Goal: Task Accomplishment & Management: Manage account settings

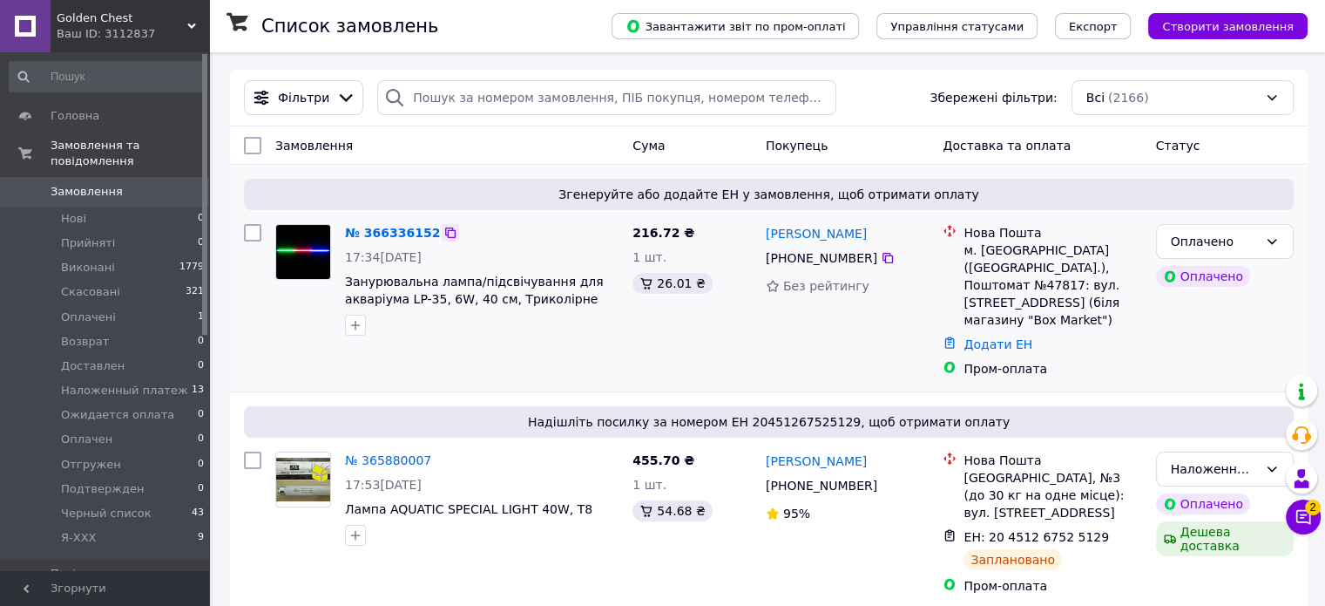
click at [445, 231] on icon at bounding box center [450, 232] width 10 height 10
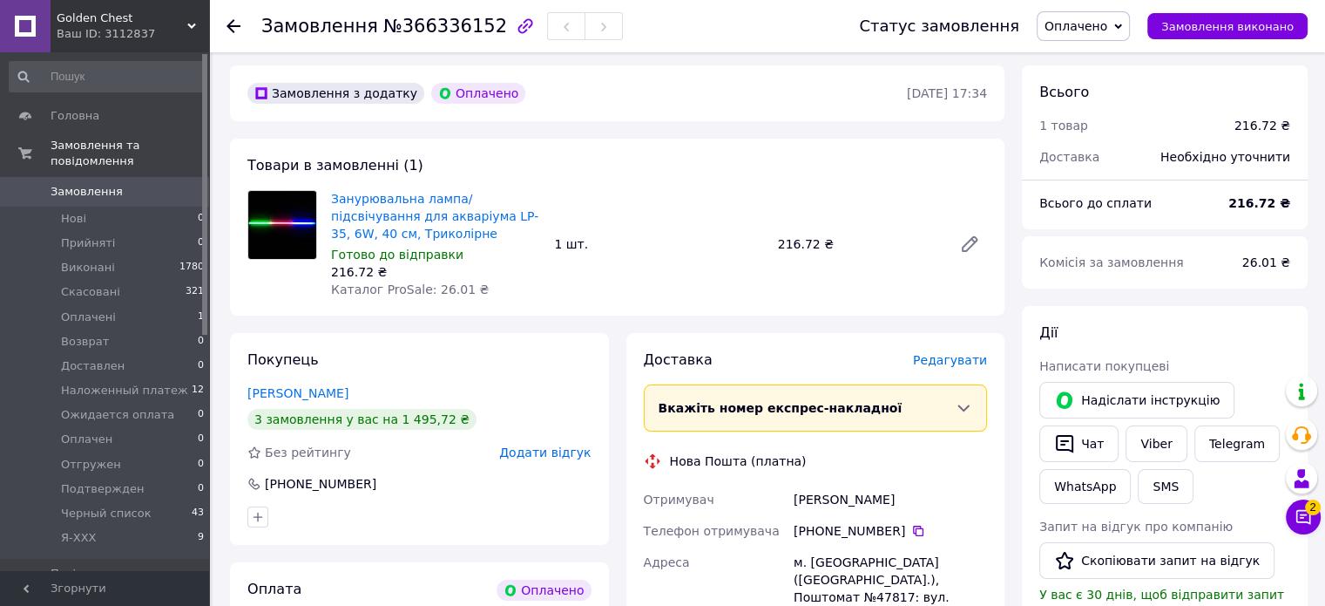
scroll to position [87, 0]
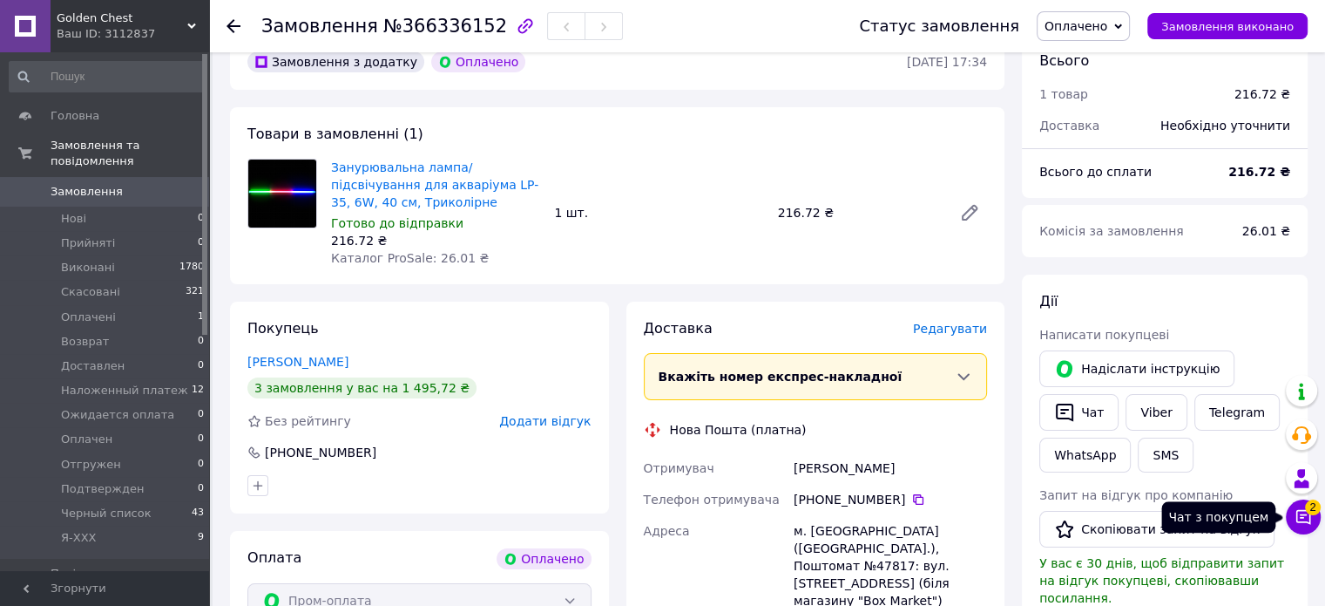
click at [1311, 516] on icon at bounding box center [1303, 516] width 17 height 17
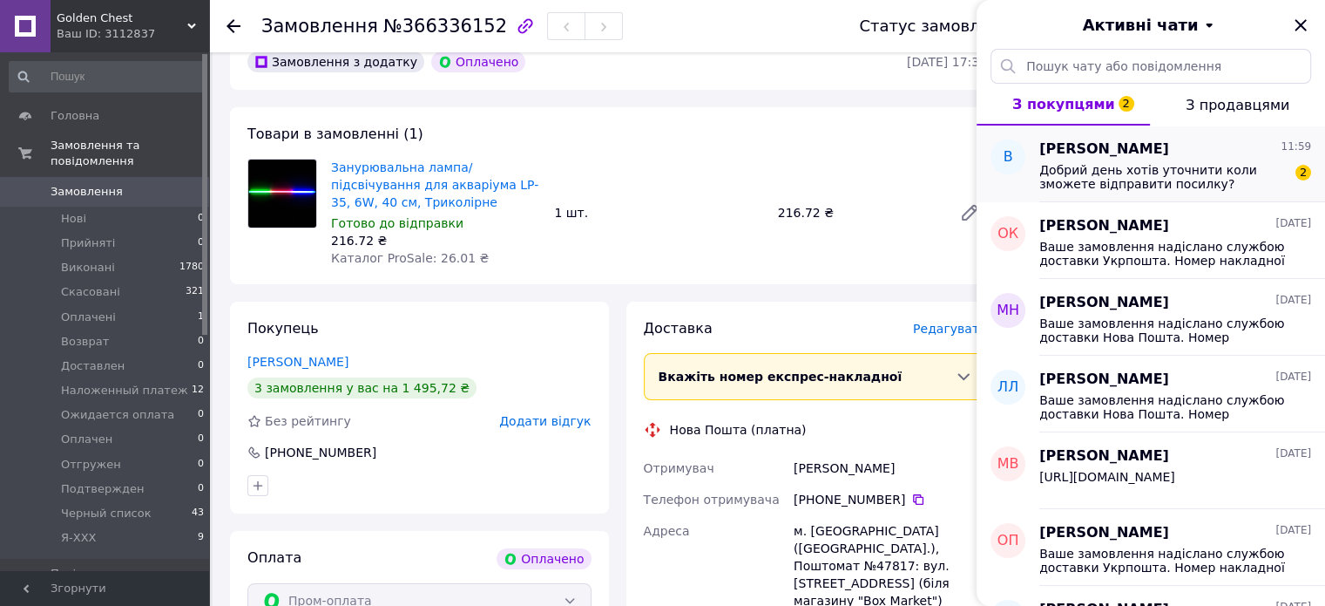
click at [1077, 179] on span "Добрий день хотів уточнити коли зможете відправити посилку?" at bounding box center [1162, 177] width 247 height 28
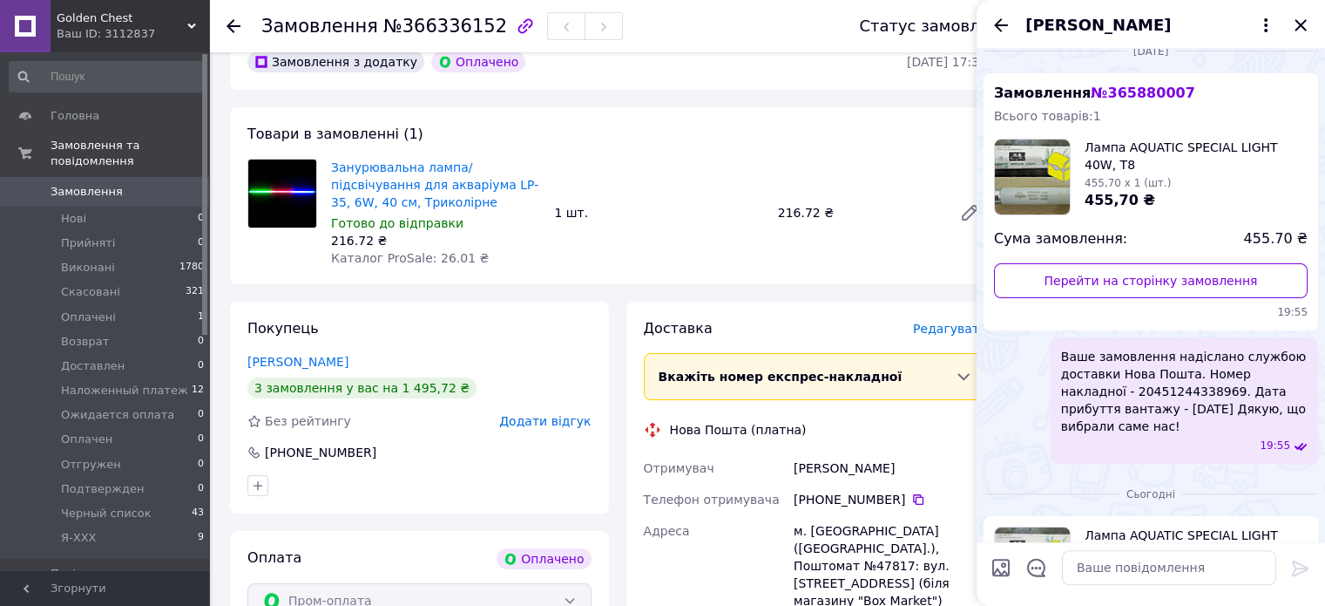
scroll to position [491, 0]
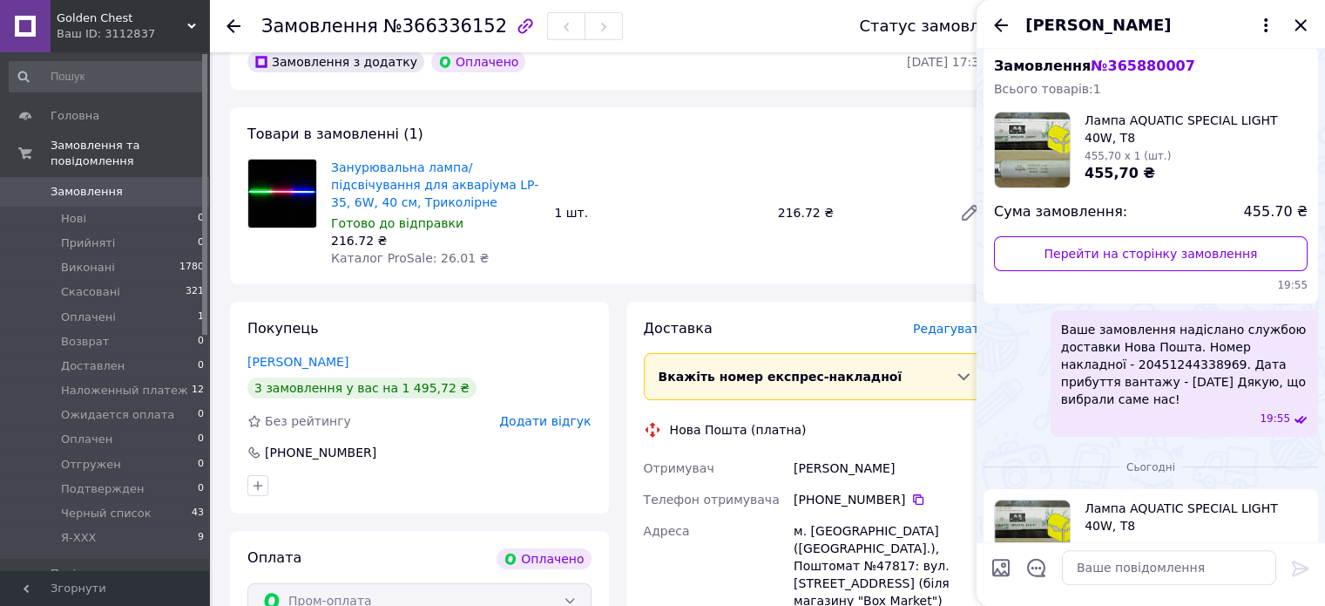
drag, startPoint x: 1312, startPoint y: 369, endPoint x: 1060, endPoint y: 311, distance: 258.3
click at [1060, 311] on div "Ваше замовлення надіслано службою доставки Нова Пошта. Номер накладної - 204512…" at bounding box center [1184, 373] width 267 height 126
copy span "Ваше замовлення надіслано службою доставки Нова Пошта. Номер накладної - 204512…"
click at [1095, 561] on textarea at bounding box center [1169, 567] width 214 height 35
paste textarea "Ваше замовлення надіслано службою доставки Нова Пошта. Номер накладної - 204512…"
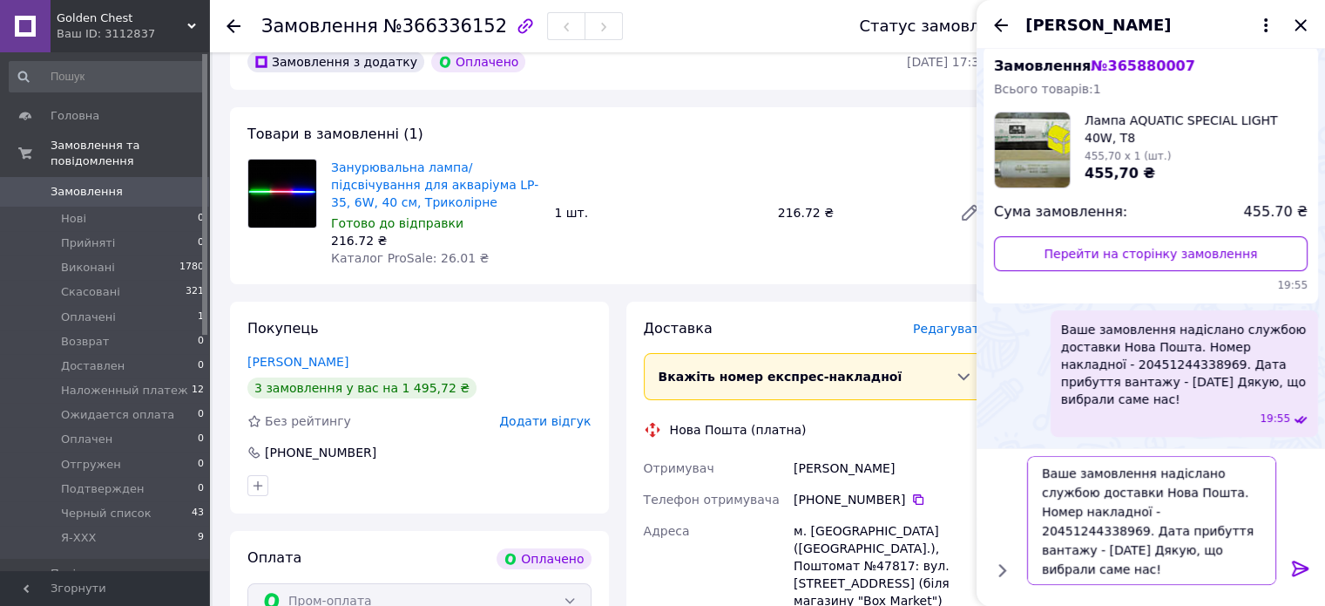
type textarea "Ваше замовлення надіслано службою доставки Нова Пошта. Номер накладної - 204512…"
drag, startPoint x: 1303, startPoint y: 565, endPoint x: 1113, endPoint y: 532, distance: 191.9
click at [1113, 532] on div "Ваше замовлення надіслано службою доставки Нова Пошта. Номер накладної - 204512…" at bounding box center [1151, 520] width 335 height 143
drag, startPoint x: 1238, startPoint y: 557, endPoint x: 992, endPoint y: 439, distance: 273.2
click at [992, 439] on div "неділя, 01.12.2024 Замовлення № 319501735 Всього товарів: 1 Лампа AQUATIC SPECI…" at bounding box center [1151, 327] width 349 height 557
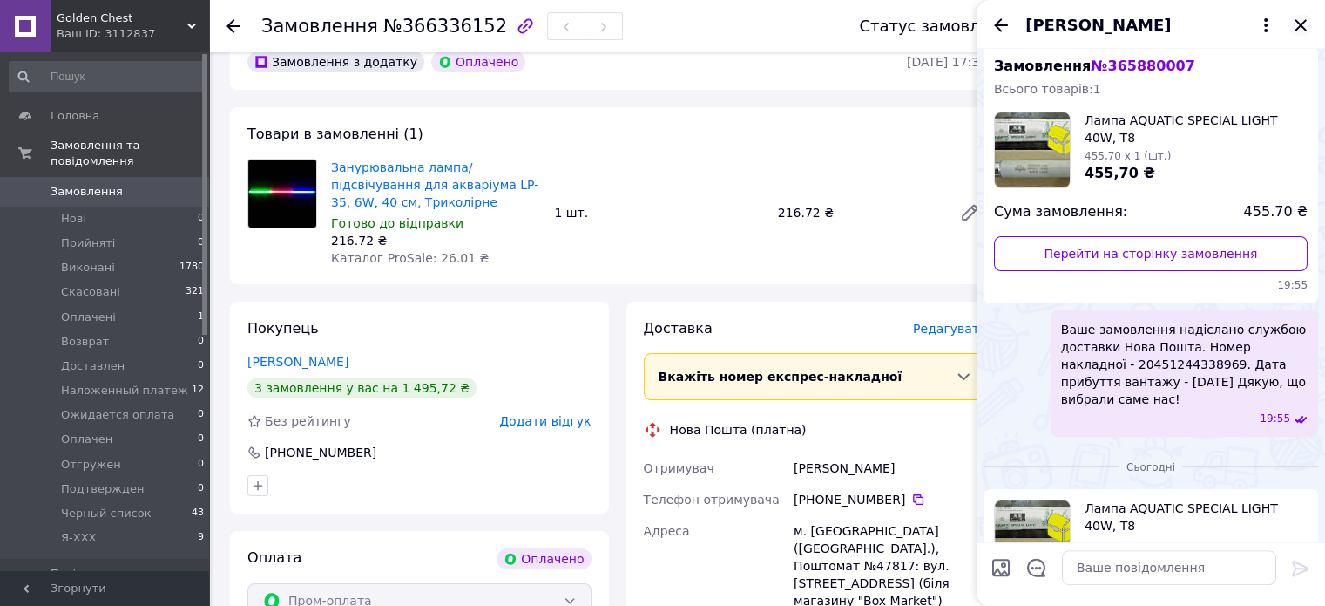
click at [1298, 17] on icon "Закрити" at bounding box center [1300, 25] width 21 height 21
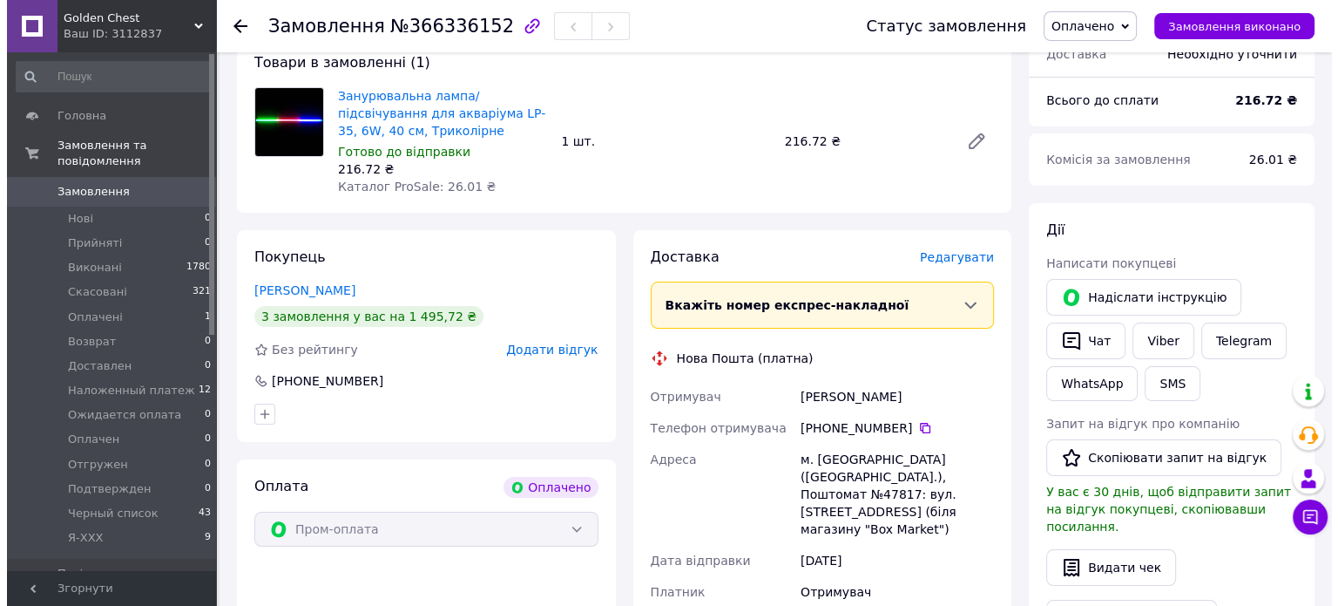
scroll to position [261, 0]
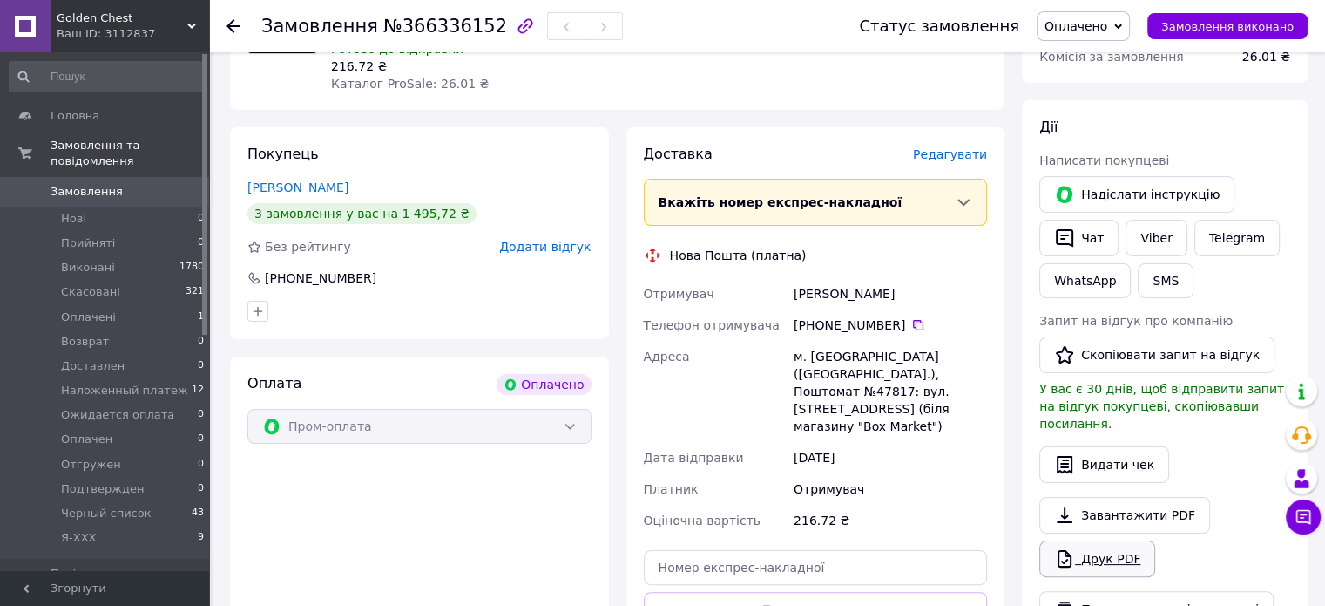
click at [1106, 540] on link "Друк PDF" at bounding box center [1097, 558] width 116 height 37
click at [944, 155] on span "Редагувати" at bounding box center [950, 154] width 74 height 14
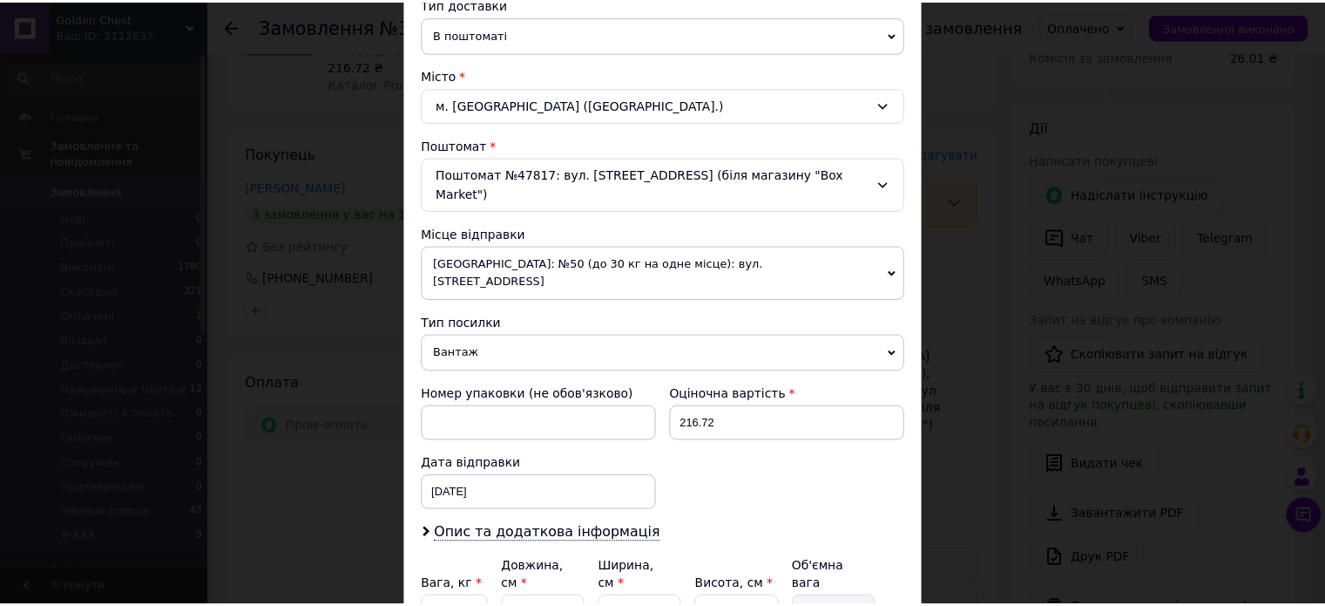
scroll to position [546, 0]
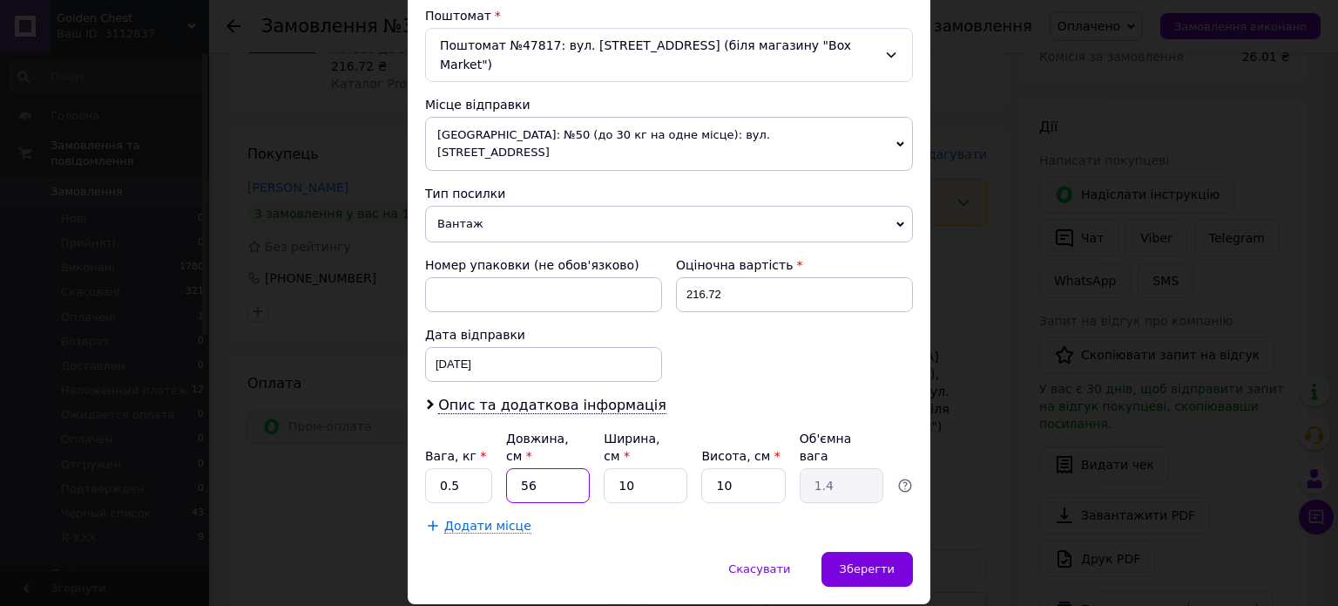
drag, startPoint x: 539, startPoint y: 434, endPoint x: 516, endPoint y: 423, distance: 26.1
click at [516, 468] on input "56" at bounding box center [548, 485] width 84 height 35
click at [856, 562] on span "Зберегти" at bounding box center [867, 568] width 55 height 13
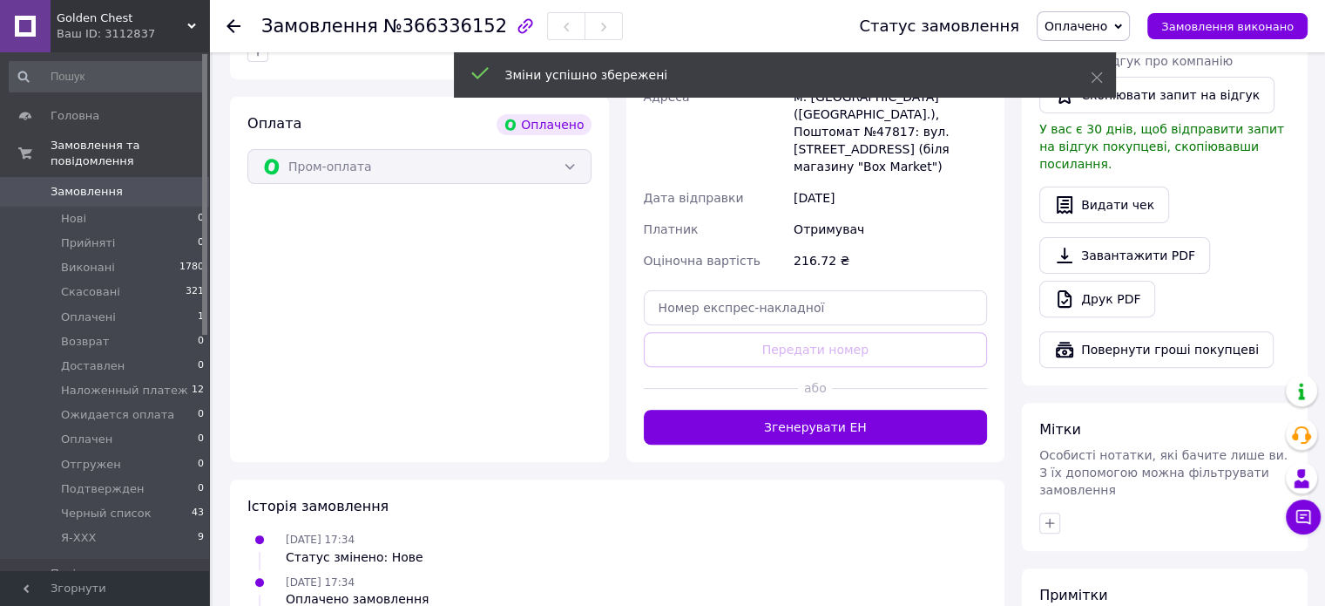
scroll to position [675, 0]
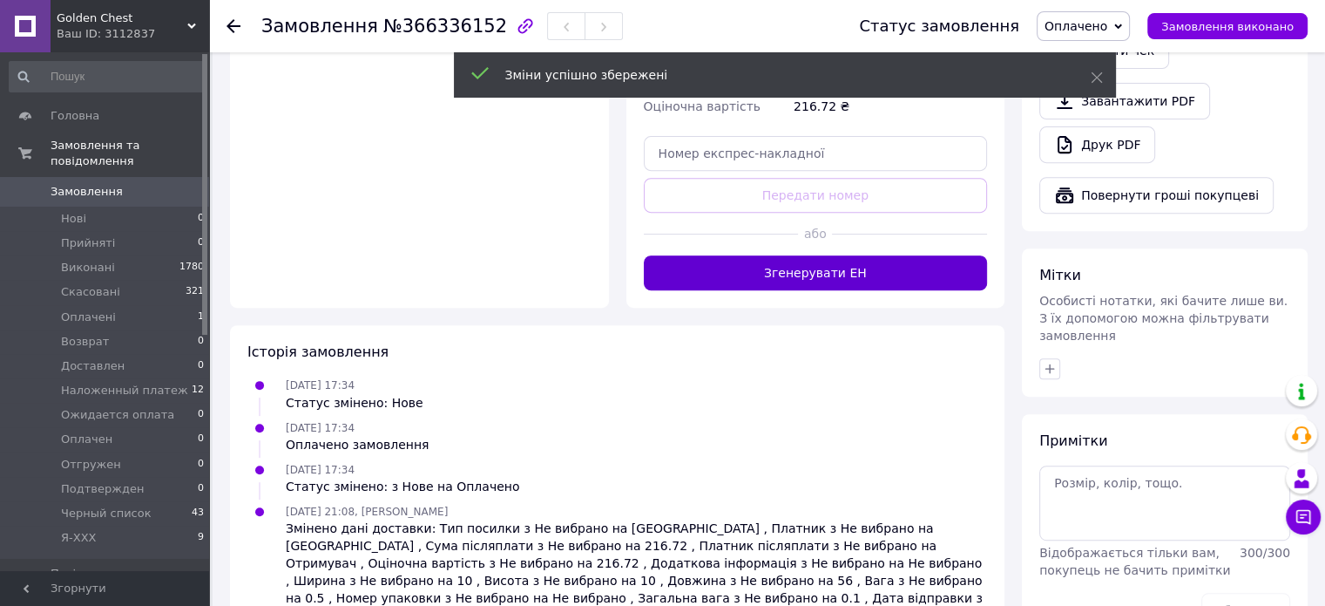
click at [803, 255] on button "Згенерувати ЕН" at bounding box center [816, 272] width 344 height 35
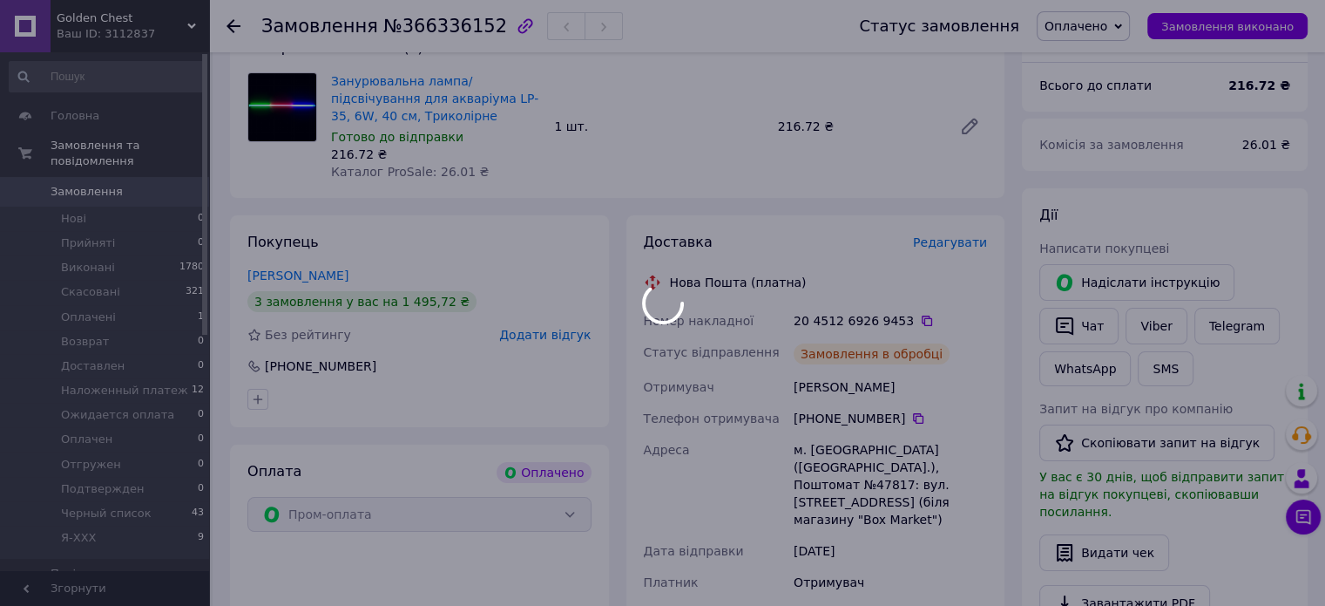
scroll to position [152, 0]
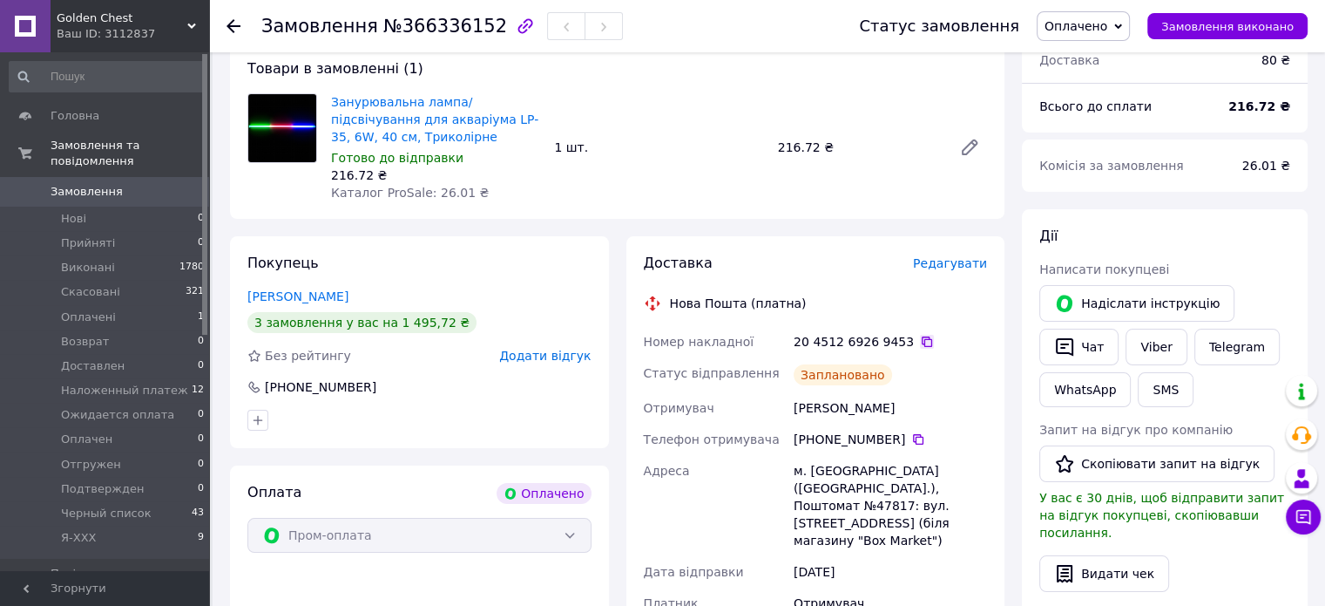
click at [920, 344] on icon at bounding box center [927, 342] width 14 height 14
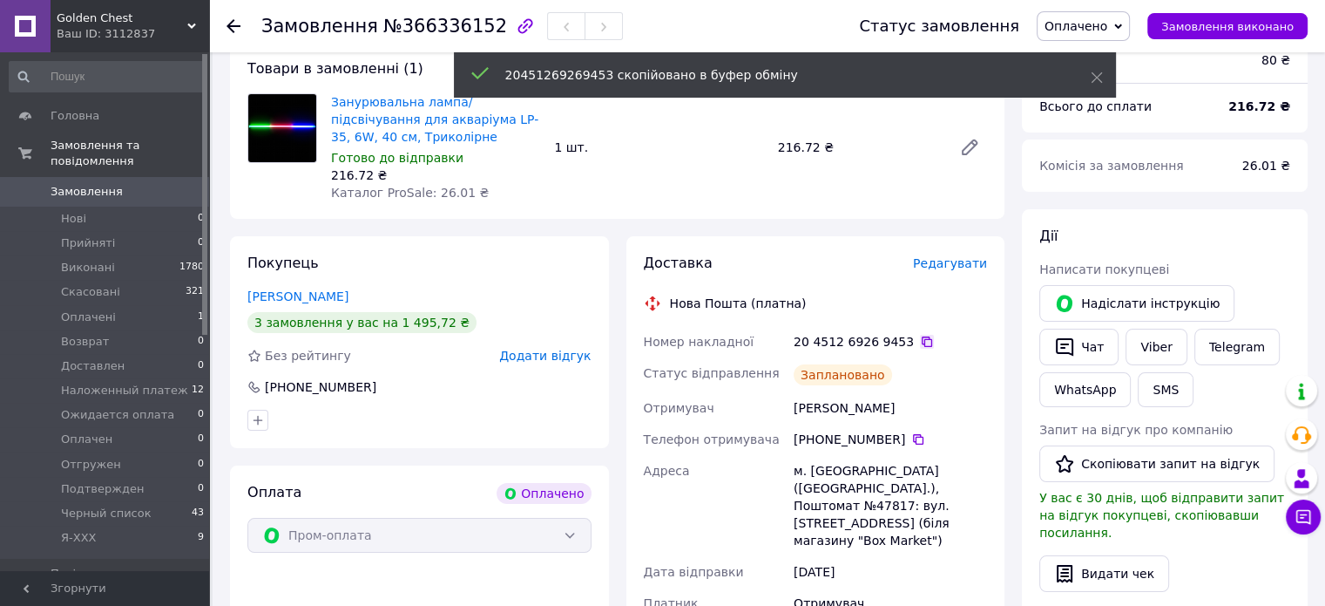
click at [920, 341] on icon at bounding box center [927, 342] width 14 height 14
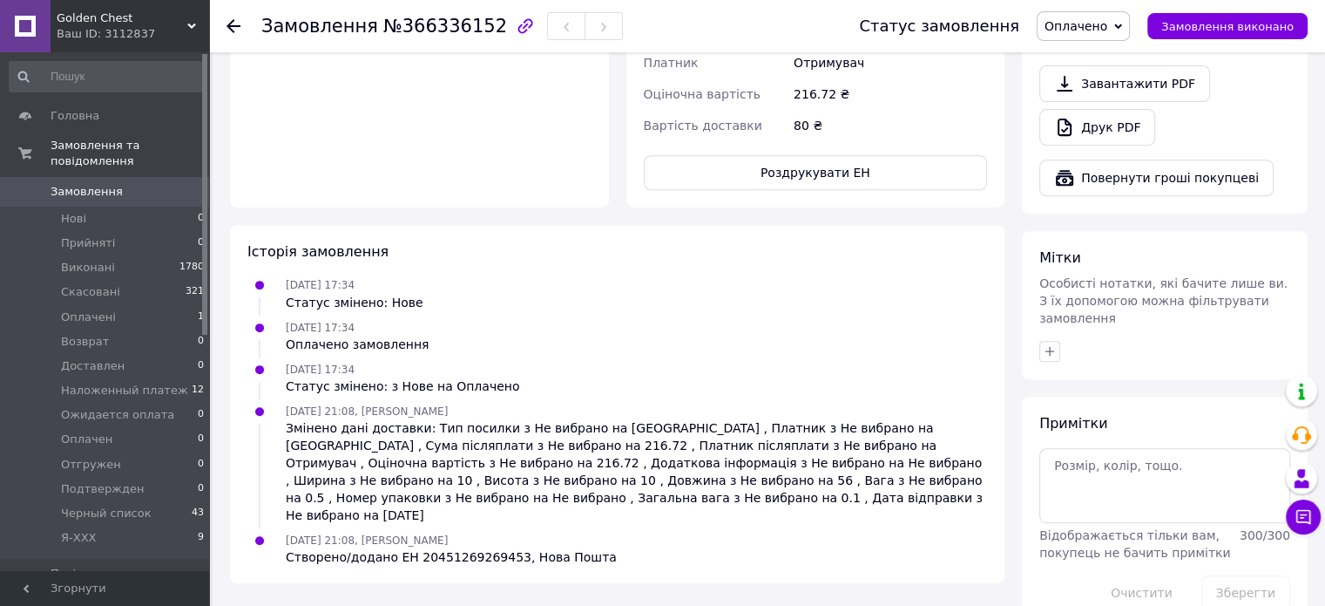
scroll to position [694, 0]
paste textarea "Ваше замовлення надіслано службою доставки Нова Пошта. Номер накладної - 204512…"
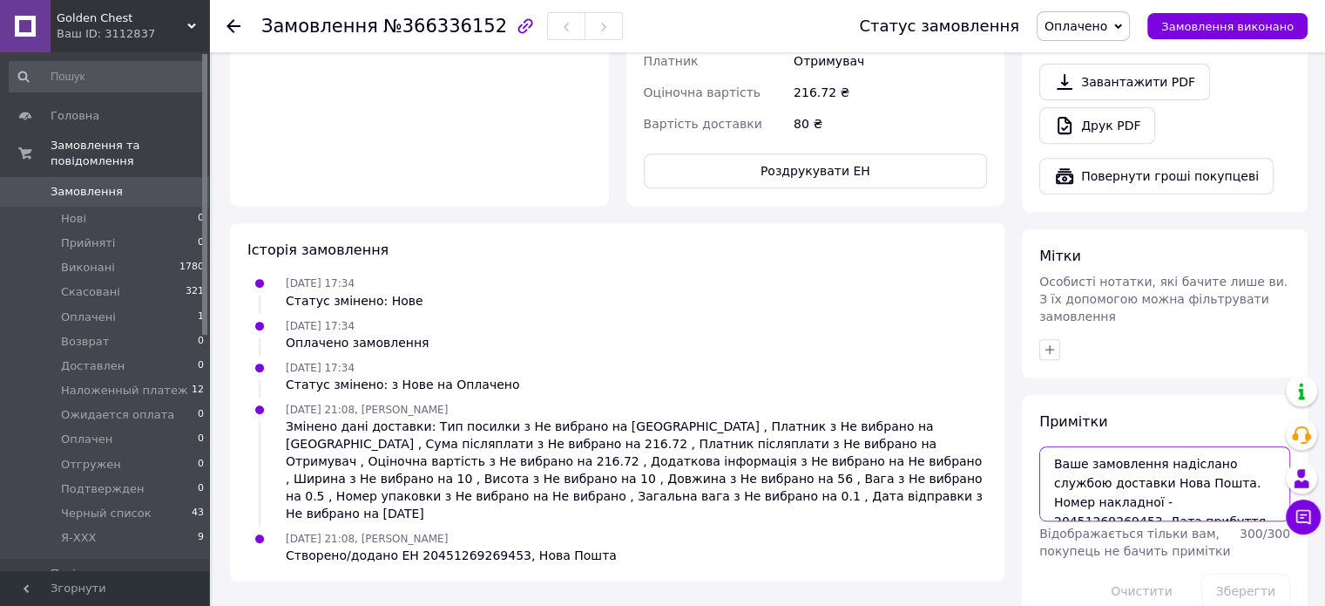
scroll to position [28, 0]
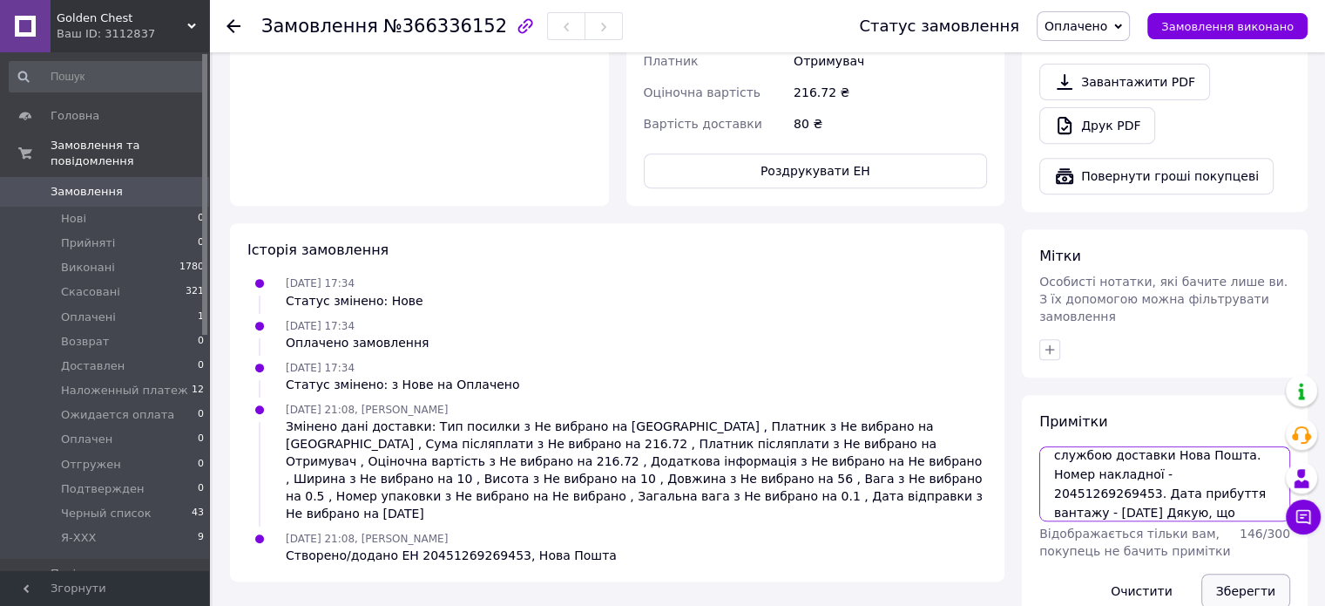
type textarea "Ваше замовлення надіслано службою доставки Нова Пошта. Номер накладної - 204512…"
click at [1260, 573] on button "Зберегти" at bounding box center [1245, 590] width 89 height 35
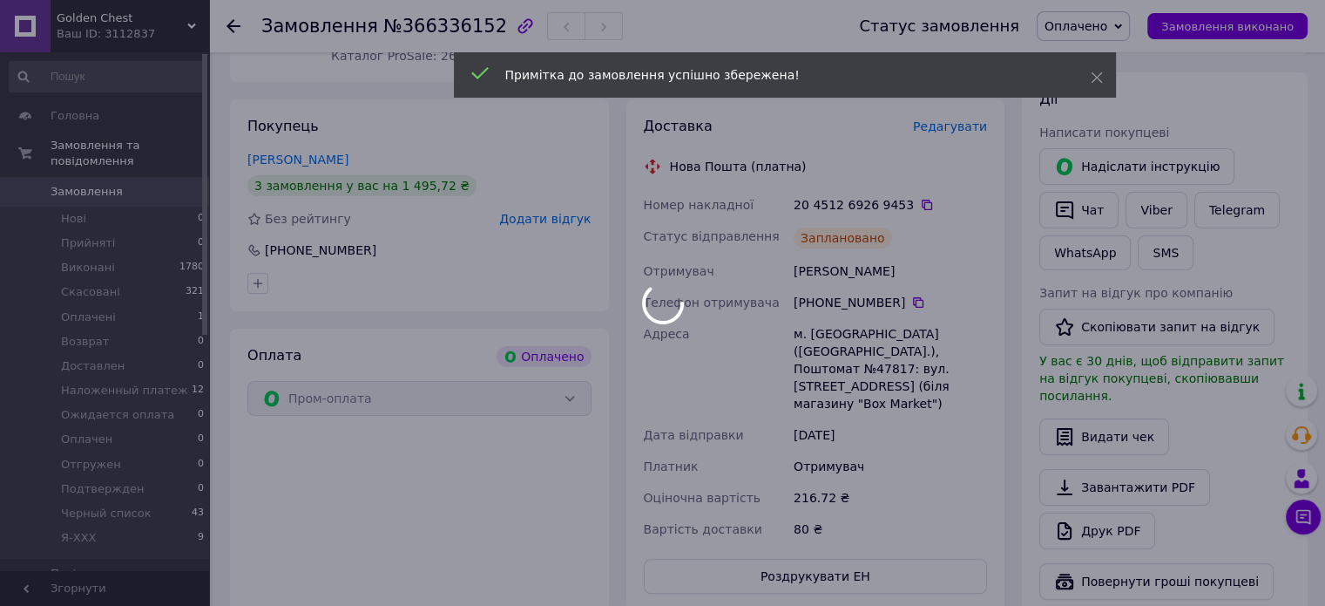
scroll to position [259, 0]
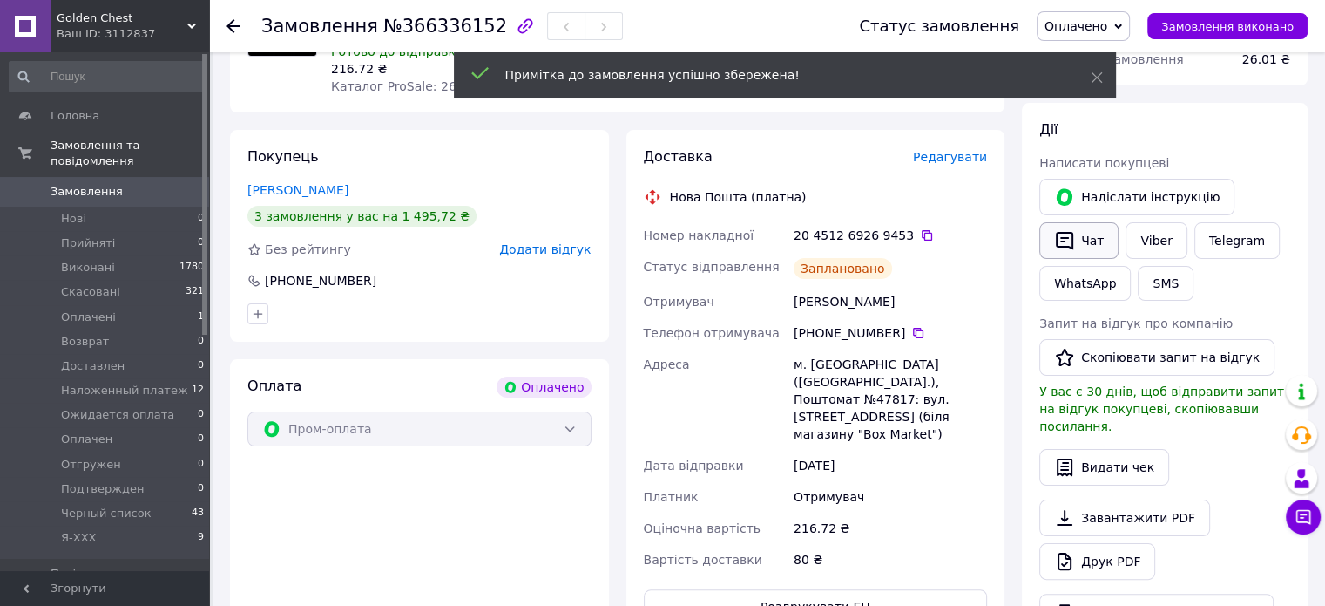
click at [1089, 236] on button "Чат" at bounding box center [1078, 240] width 79 height 37
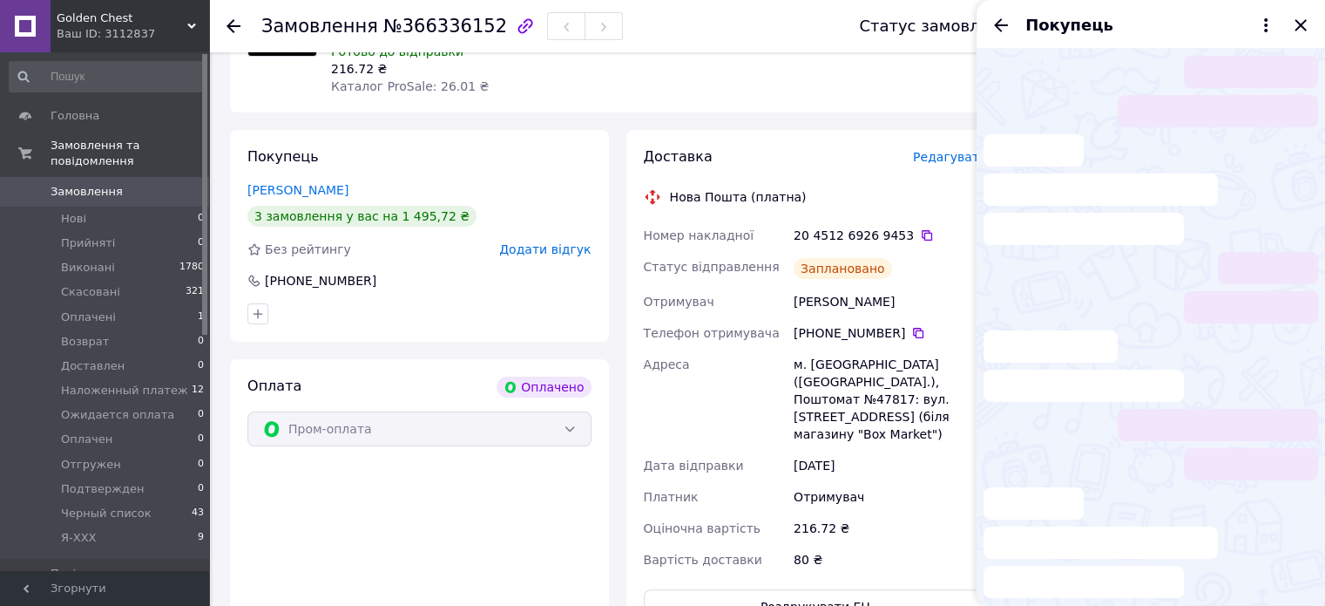
scroll to position [247, 0]
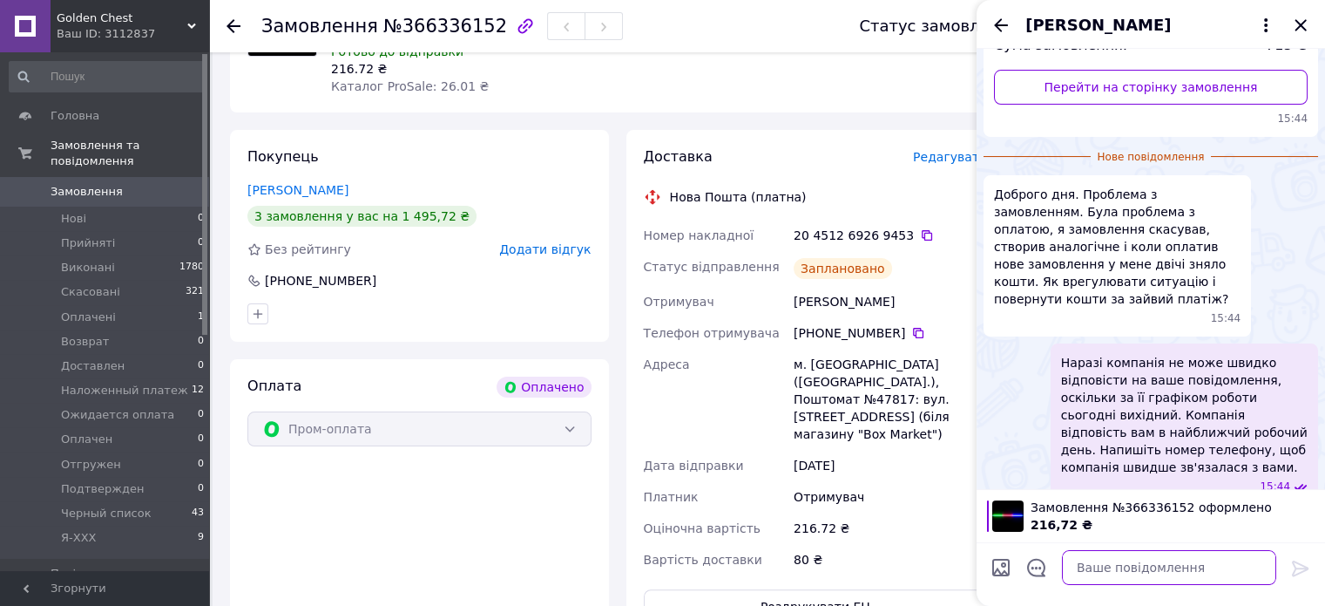
click at [1116, 560] on textarea at bounding box center [1169, 567] width 214 height 35
paste textarea "Ваше замовлення надіслано службою доставки Нова Пошта. Номер накладної - 204512…"
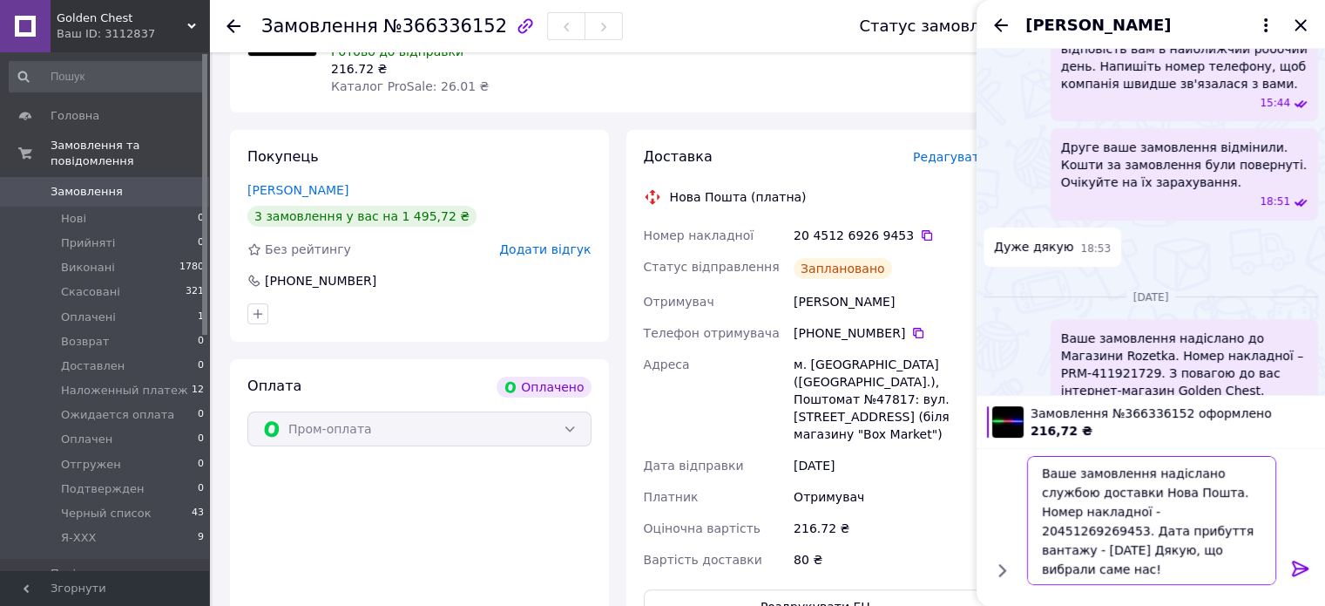
scroll to position [635, 0]
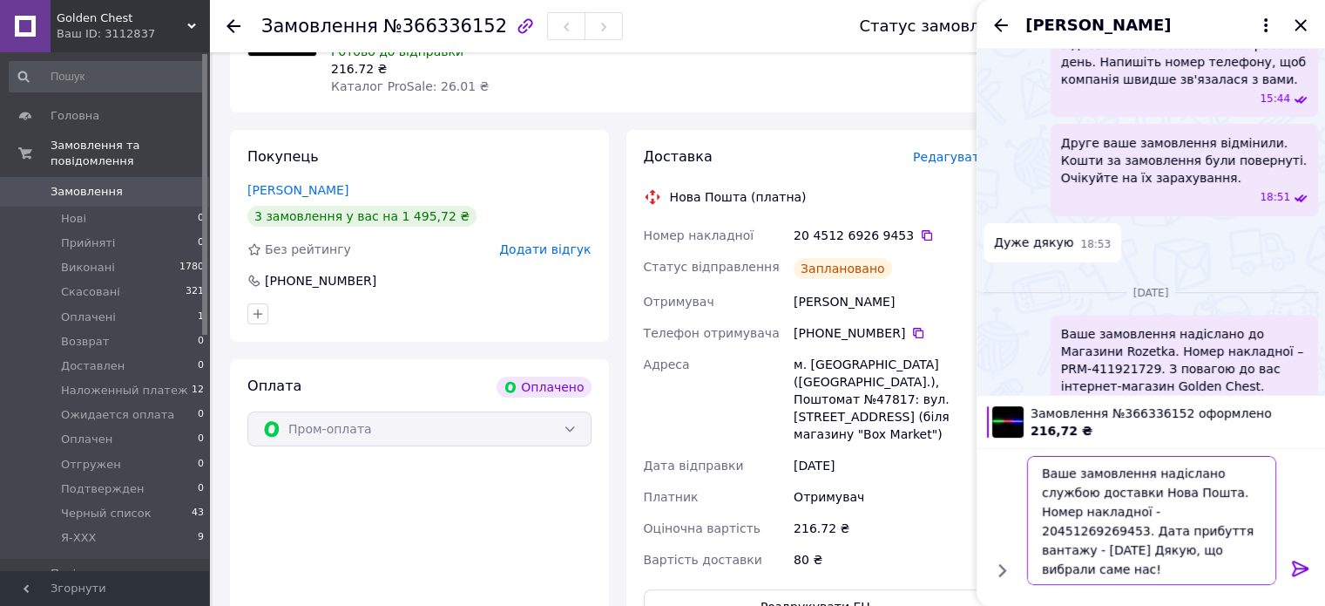
type textarea "Ваше замовлення надіслано службою доставки Нова Пошта. Номер накладної - 204512…"
click at [1298, 564] on icon at bounding box center [1300, 568] width 21 height 21
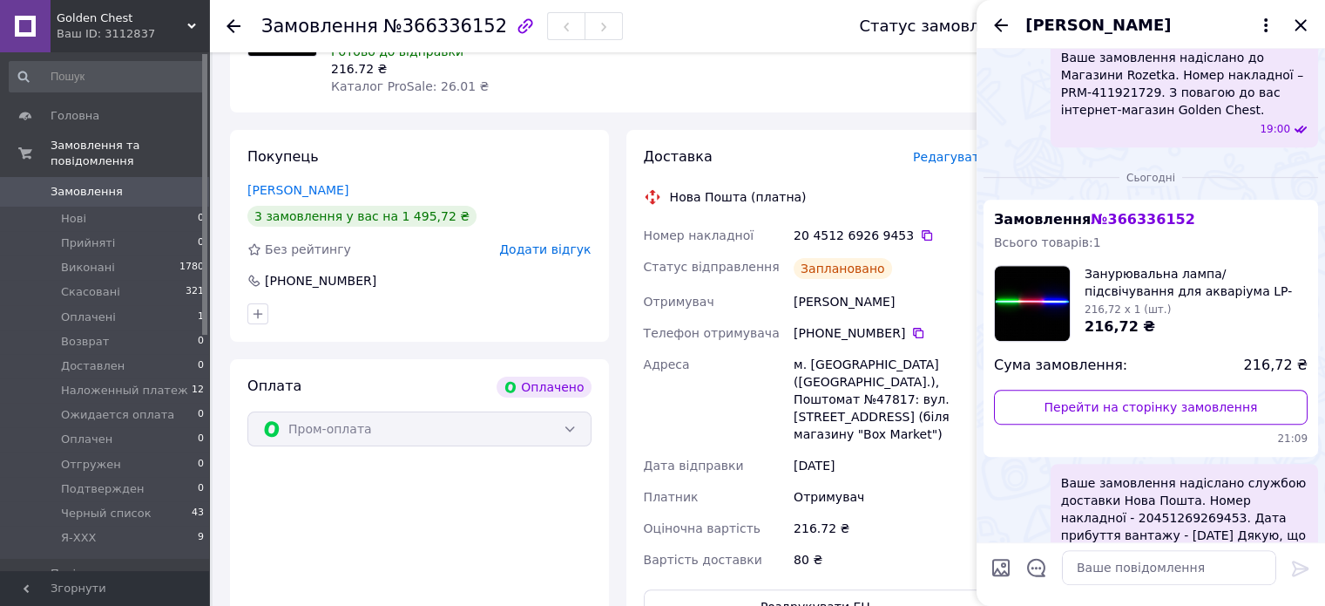
scroll to position [882, 0]
click at [1307, 24] on icon "Закрити" at bounding box center [1300, 25] width 21 height 21
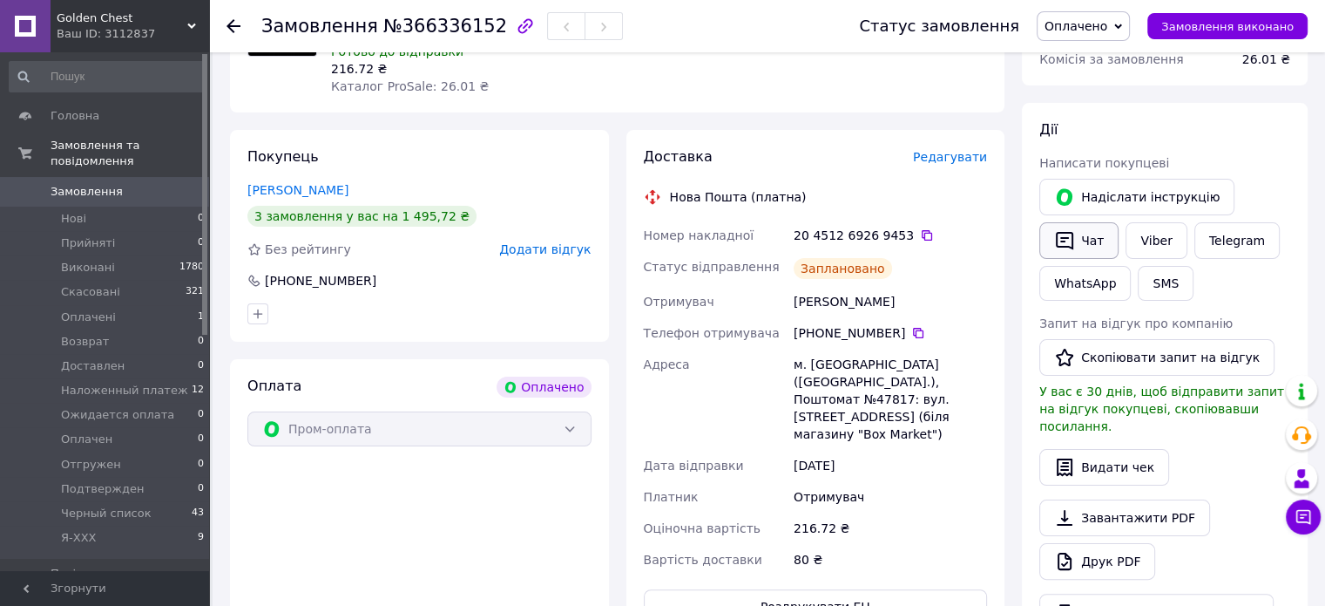
click at [1090, 244] on button "Чат" at bounding box center [1078, 240] width 79 height 37
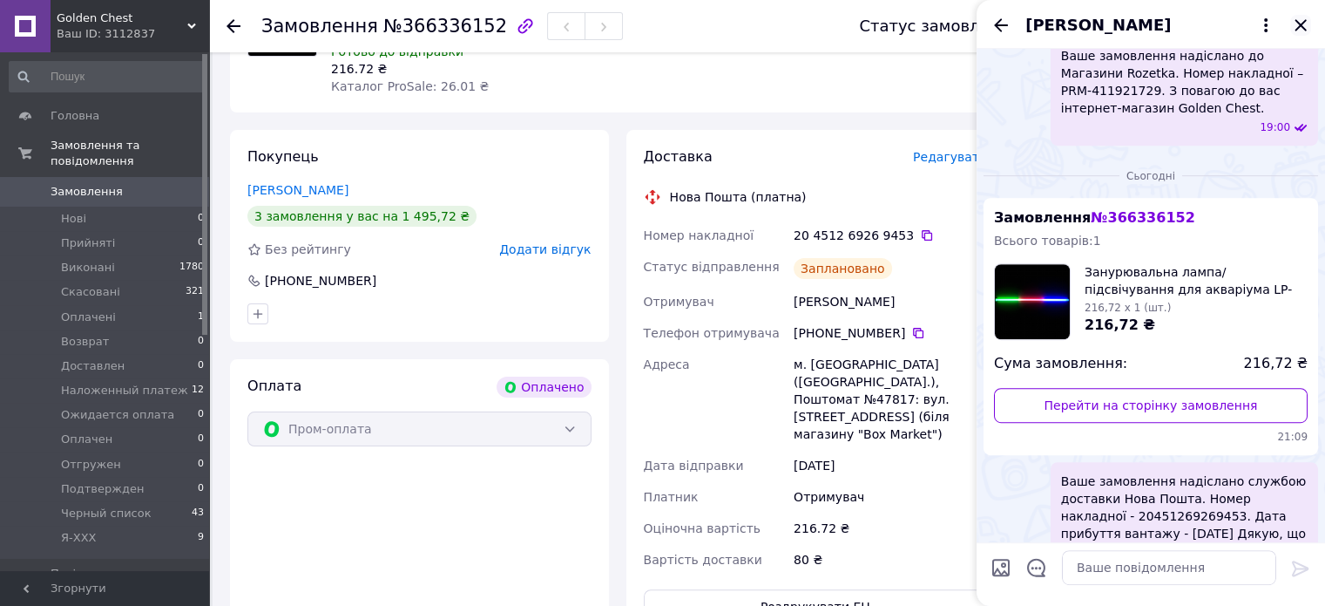
click at [1296, 20] on icon "Закрити" at bounding box center [1300, 24] width 11 height 11
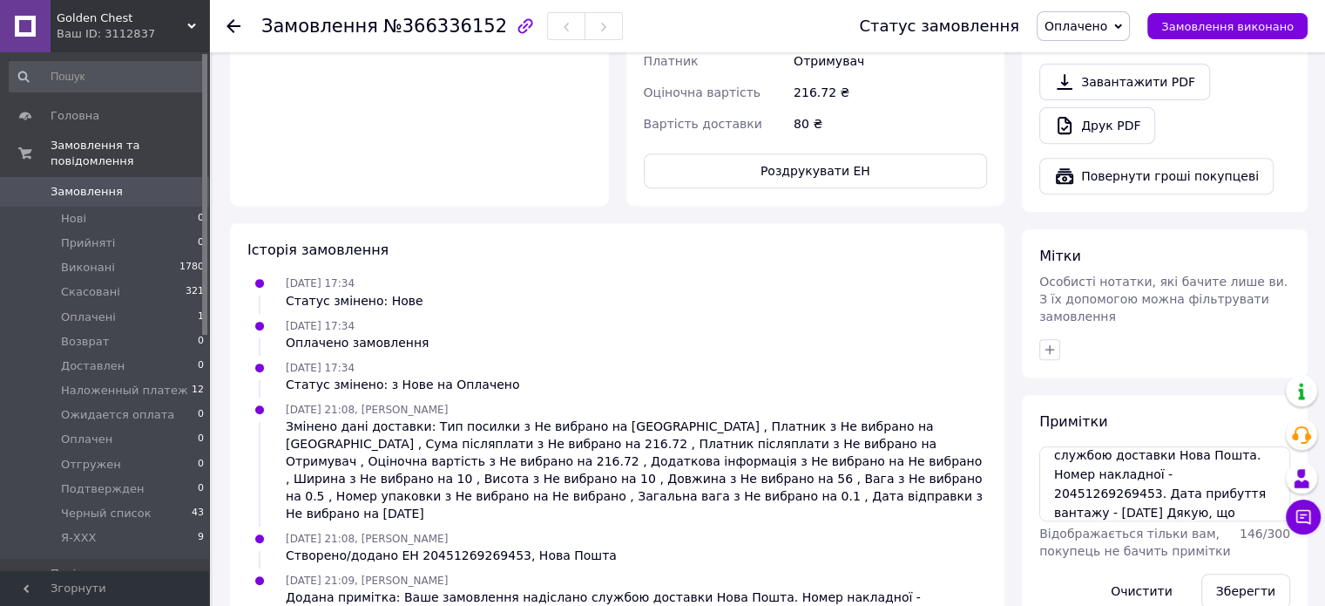
scroll to position [696, 0]
click at [1247, 572] on button "Зберегти" at bounding box center [1245, 589] width 89 height 35
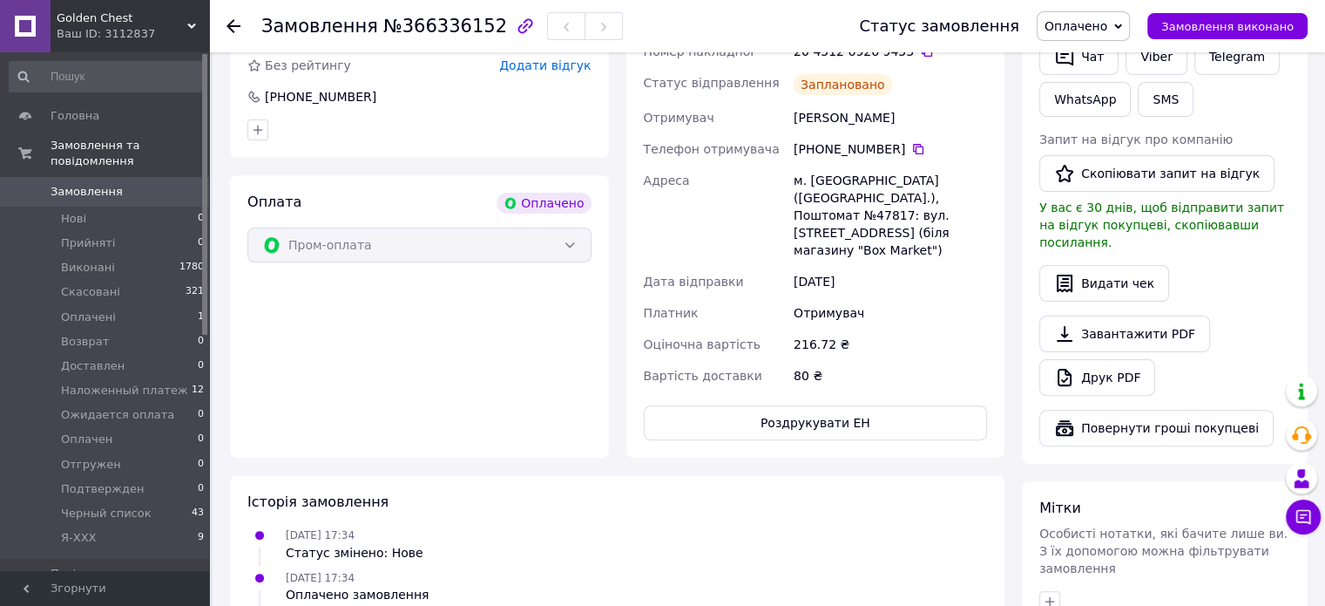
scroll to position [173, 0]
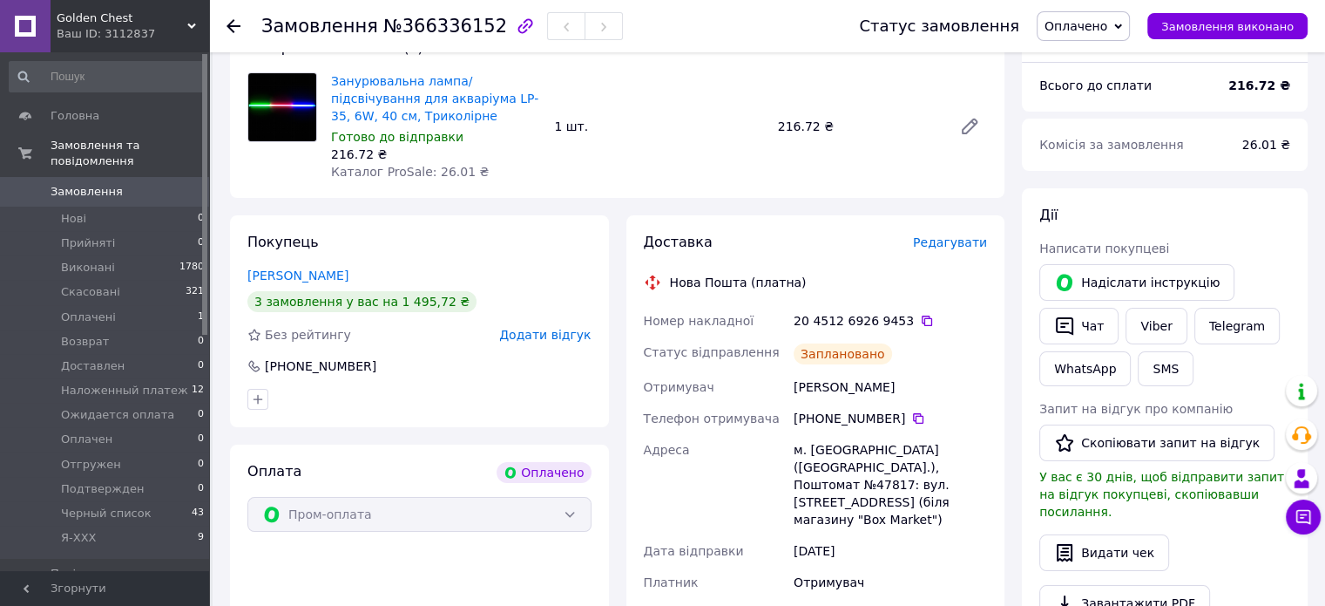
click at [1094, 20] on span "Оплачено" at bounding box center [1076, 26] width 63 height 14
click at [1119, 184] on li "Наложенный платеж" at bounding box center [1110, 192] width 145 height 26
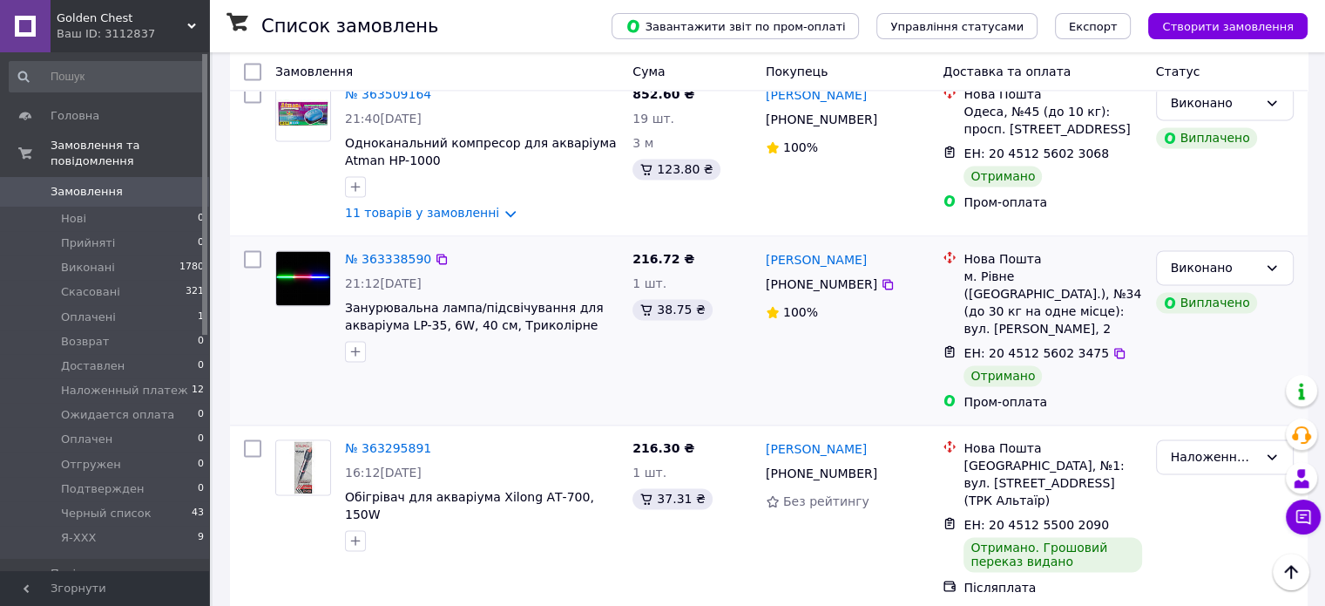
scroll to position [2426, 0]
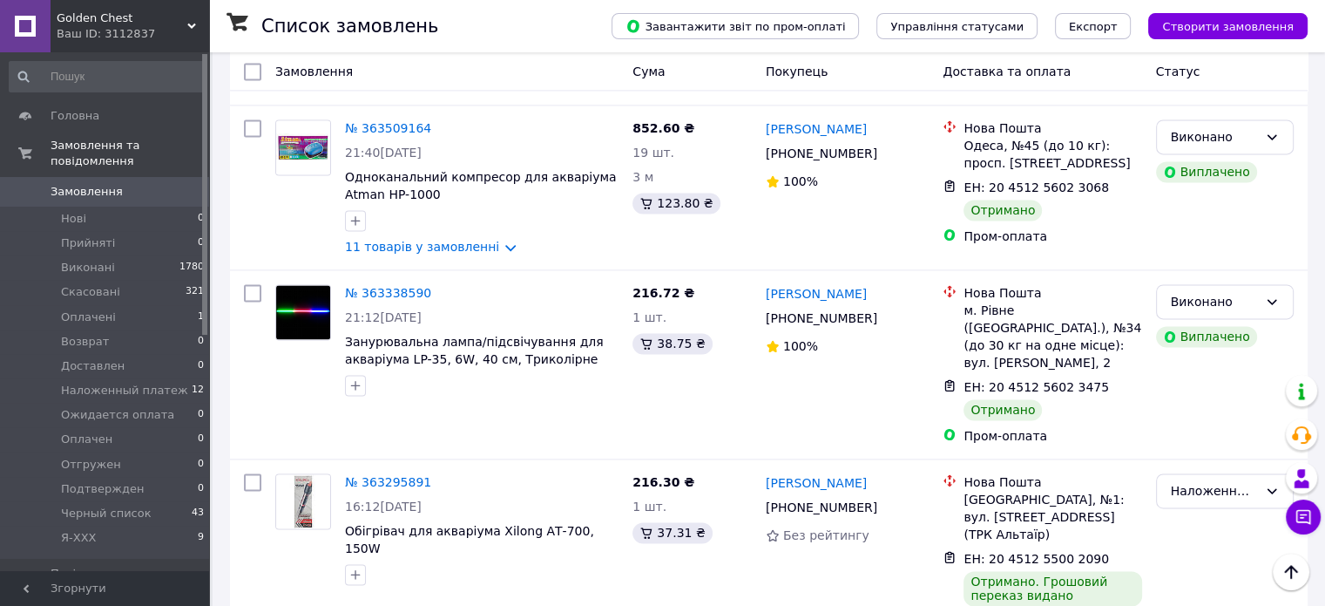
click at [80, 184] on span "Замовлення" at bounding box center [87, 192] width 72 height 16
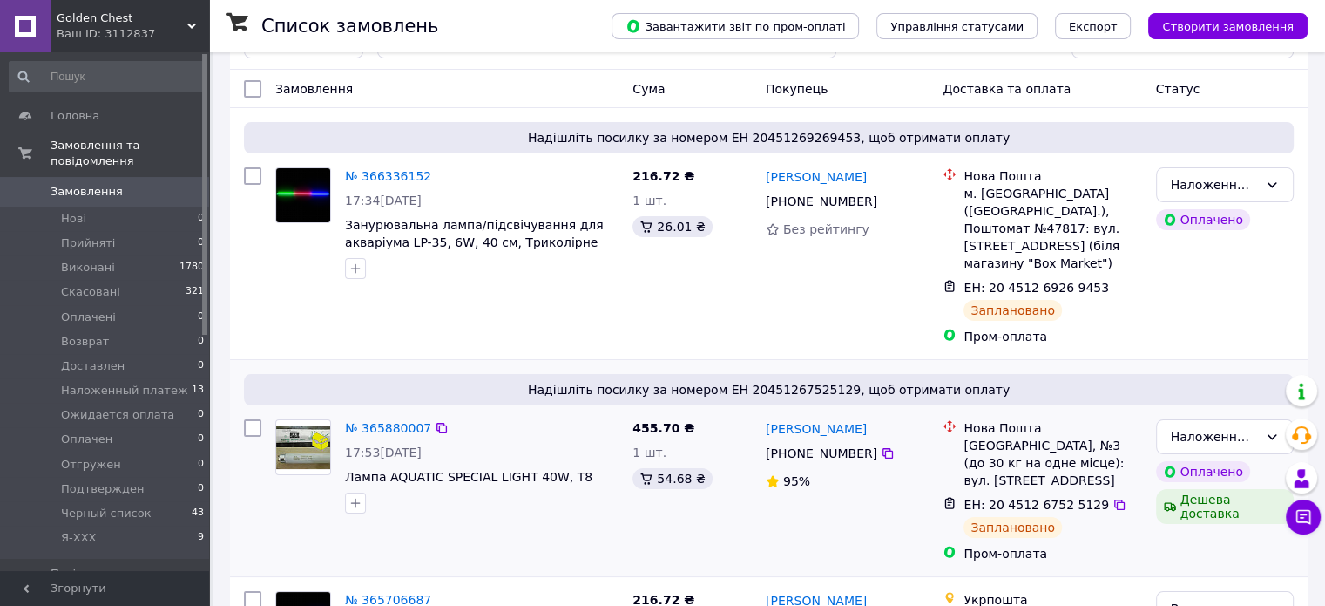
scroll to position [87, 0]
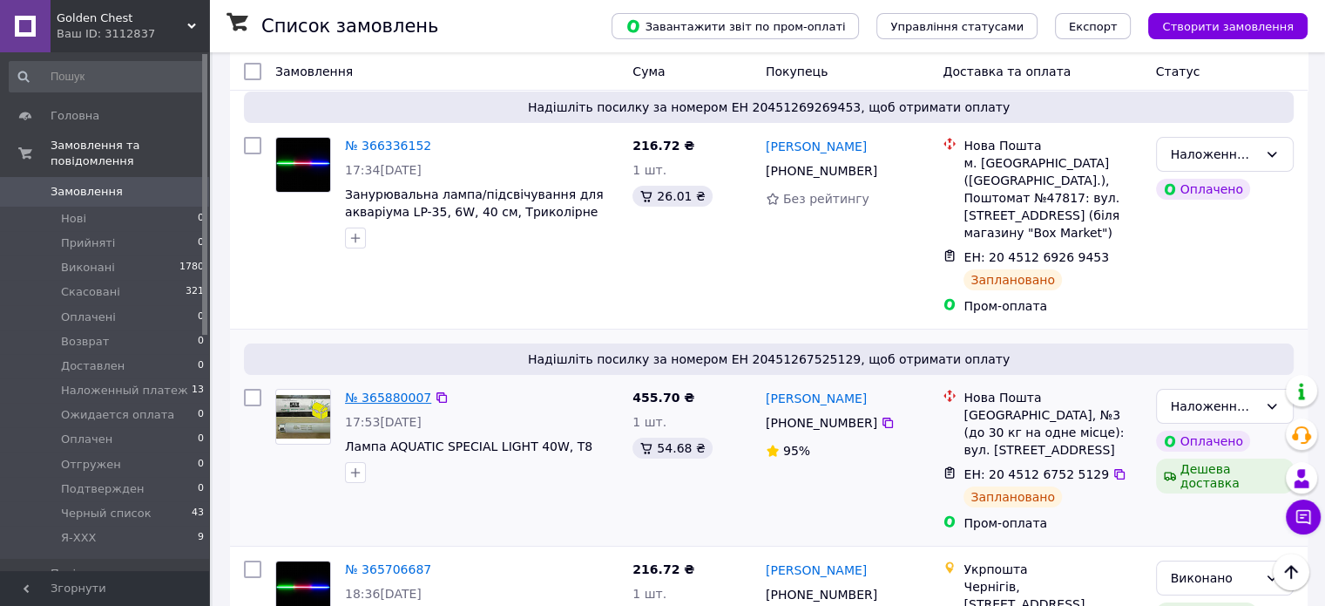
click at [386, 390] on link "№ 365880007" at bounding box center [388, 397] width 86 height 14
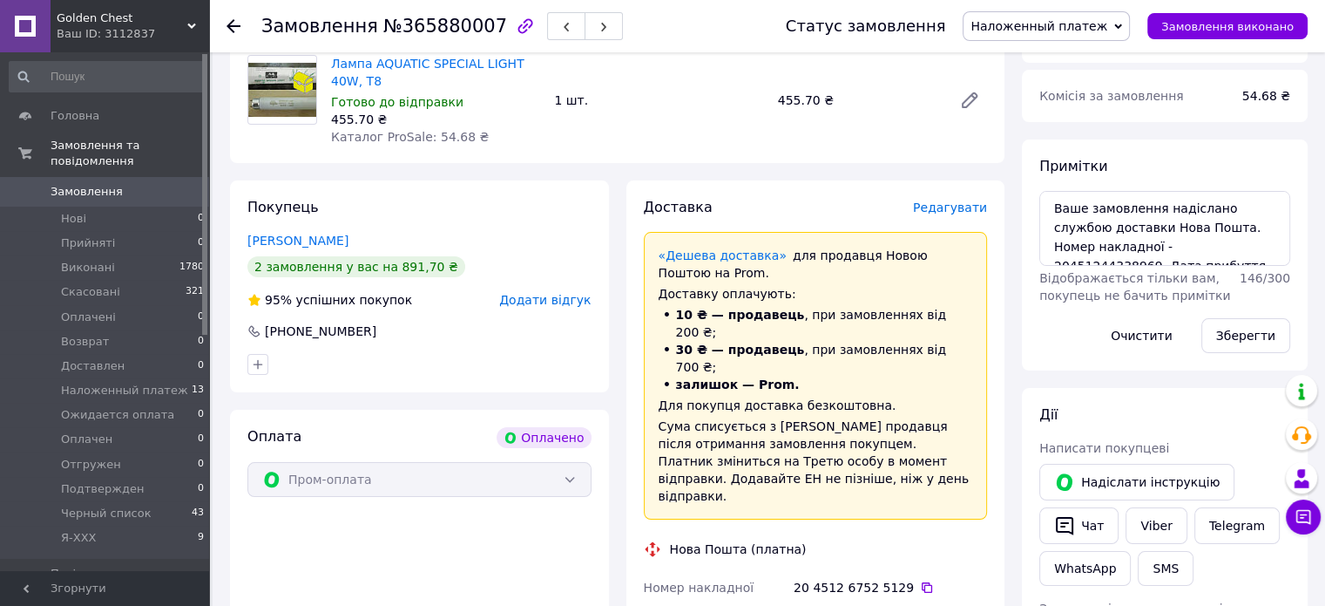
scroll to position [174, 0]
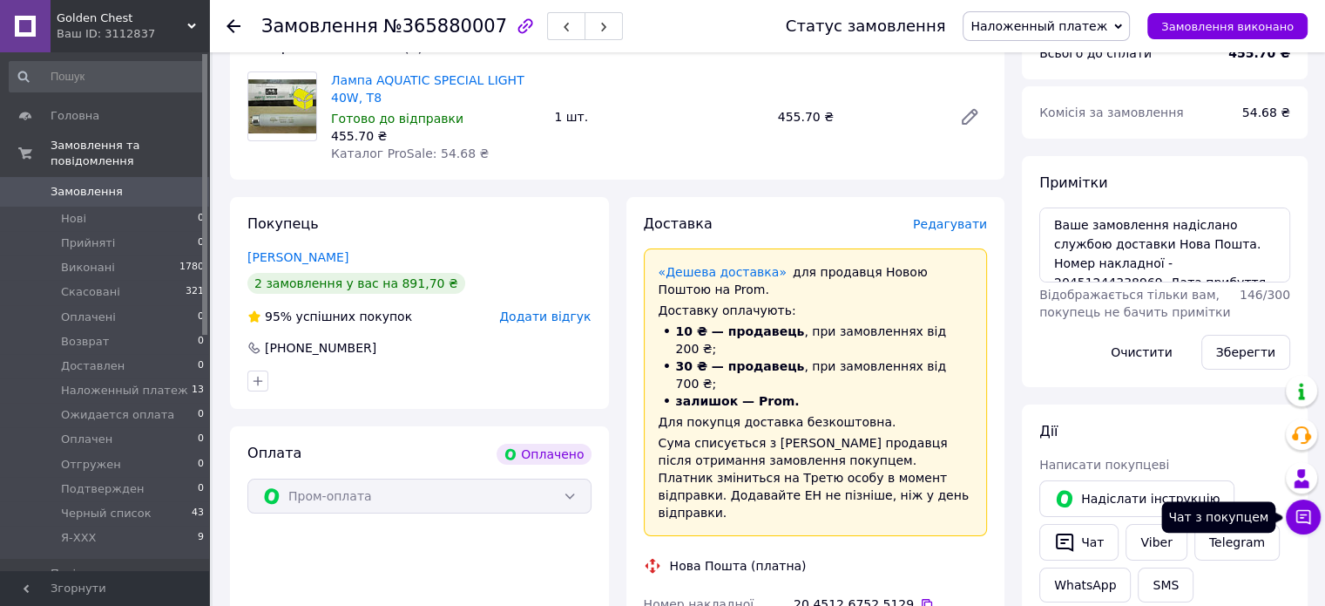
click at [1289, 515] on button "Чат з покупцем" at bounding box center [1303, 516] width 35 height 35
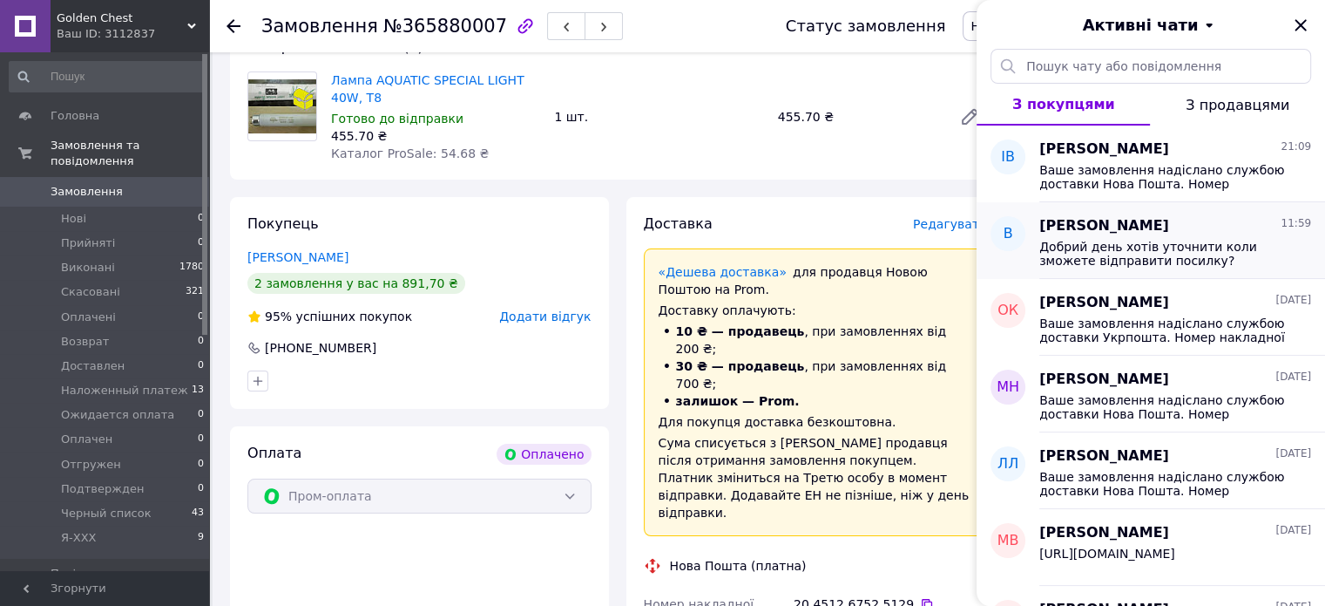
click at [1100, 248] on span "Добрий день хотів уточнити коли зможете відправити посилку?" at bounding box center [1162, 254] width 247 height 28
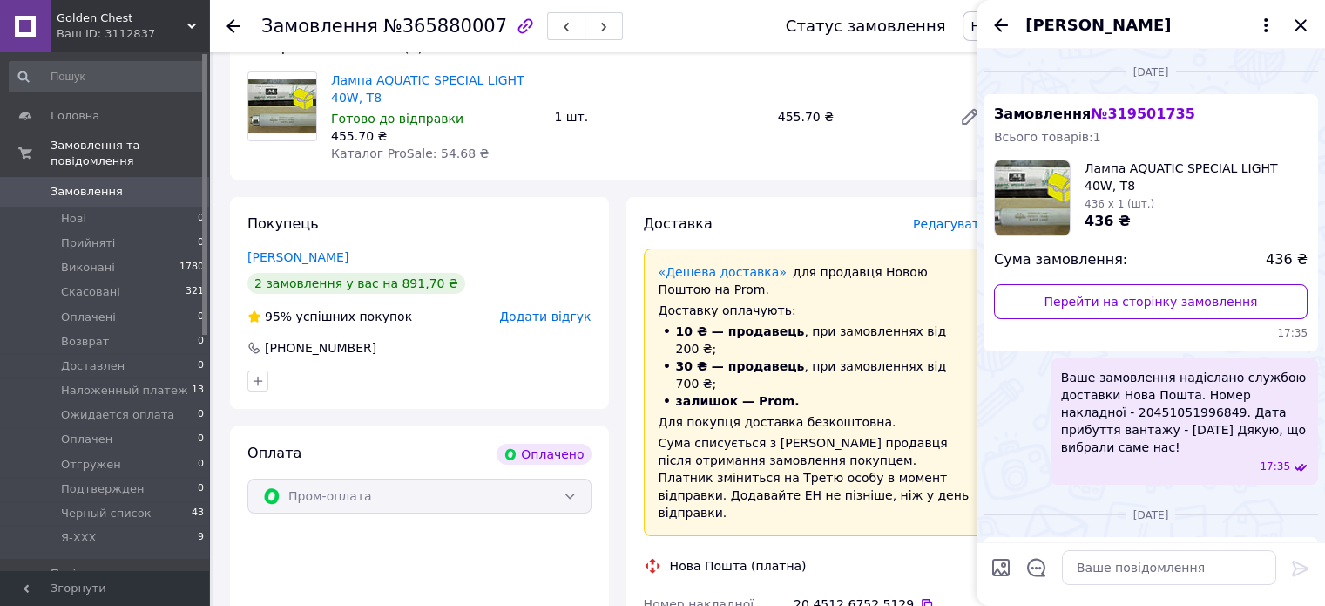
scroll to position [633, 0]
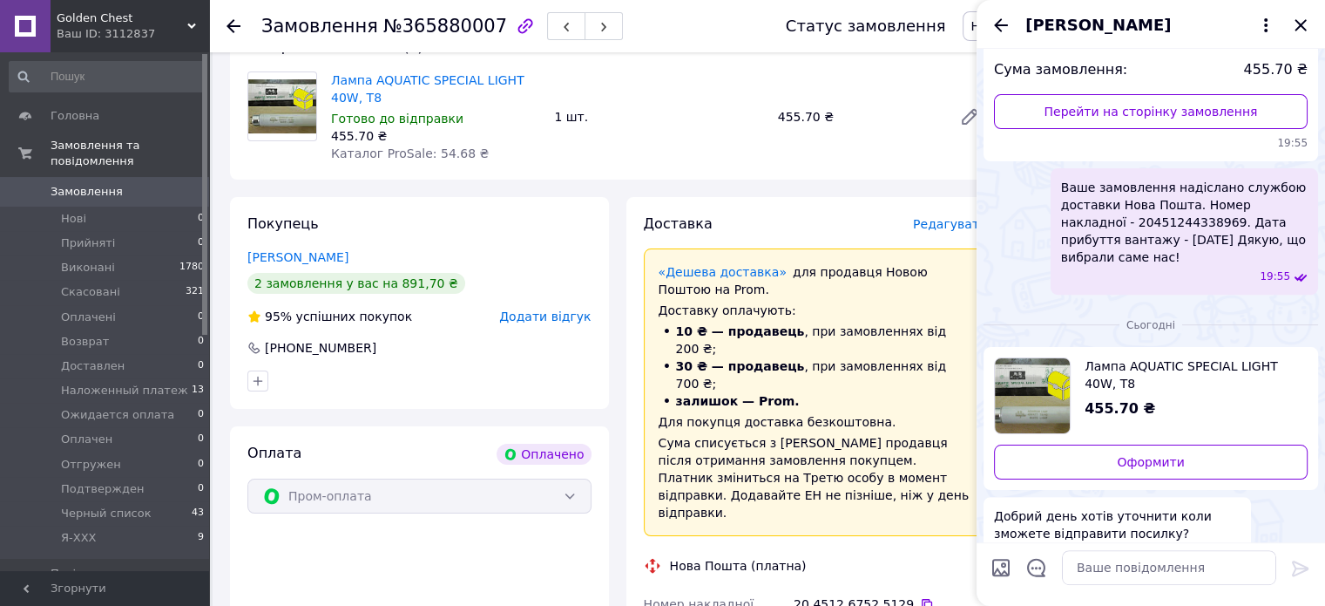
click at [64, 184] on span "Замовлення" at bounding box center [87, 192] width 72 height 16
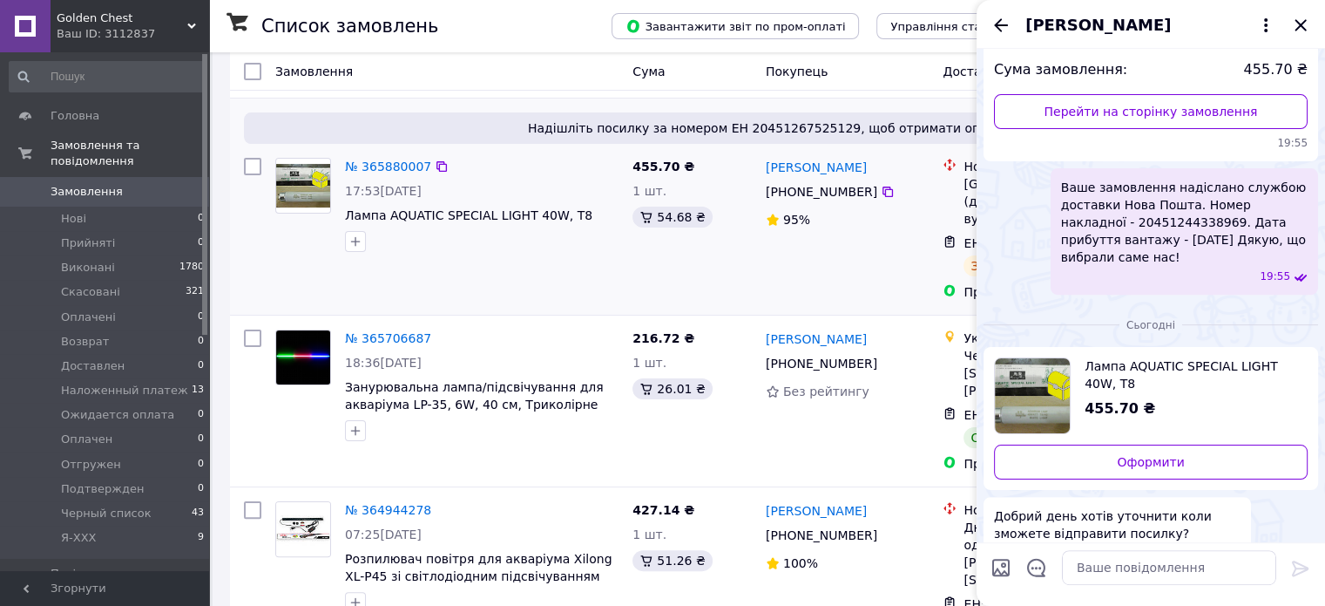
scroll to position [349, 0]
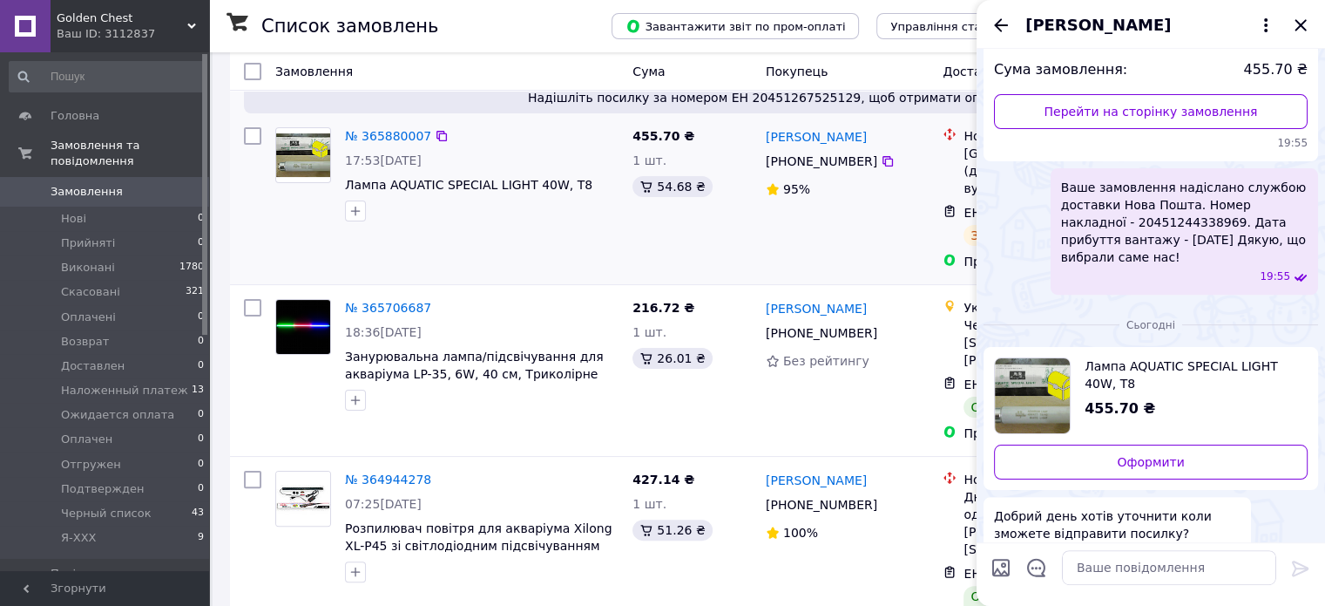
click at [568, 207] on div at bounding box center [482, 211] width 281 height 28
click at [1307, 24] on icon "Закрити" at bounding box center [1300, 25] width 21 height 21
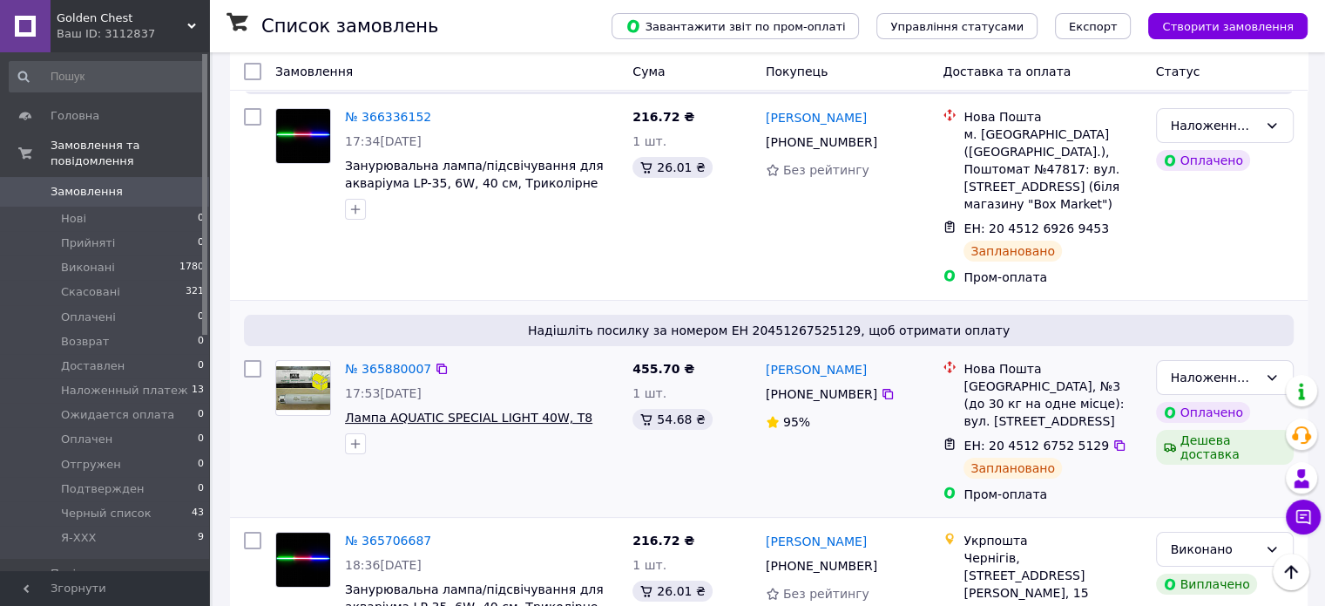
scroll to position [87, 0]
